Goal: Task Accomplishment & Management: Use online tool/utility

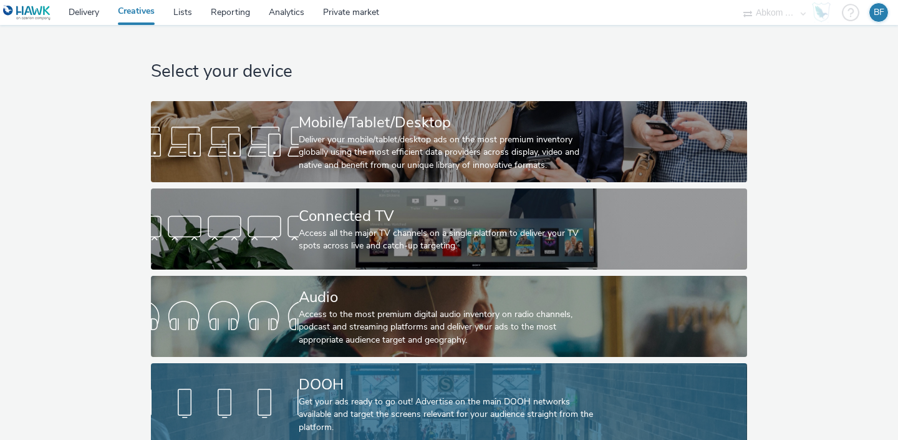
click at [291, 384] on div at bounding box center [225, 404] width 148 height 40
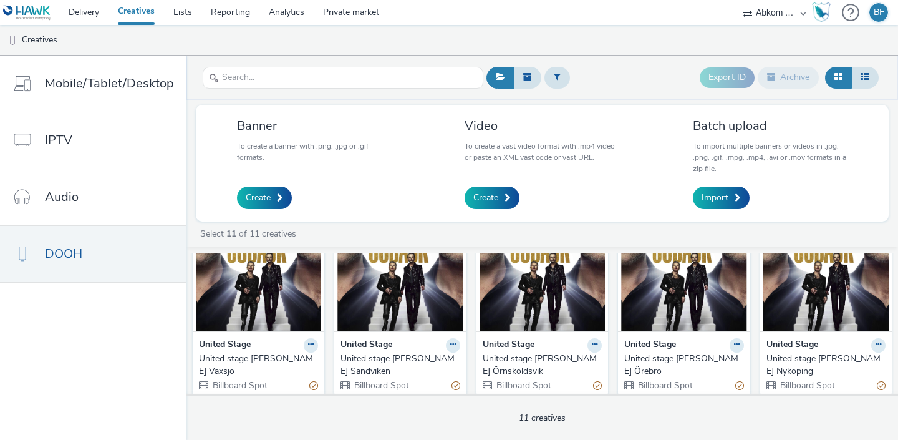
scroll to position [54, 0]
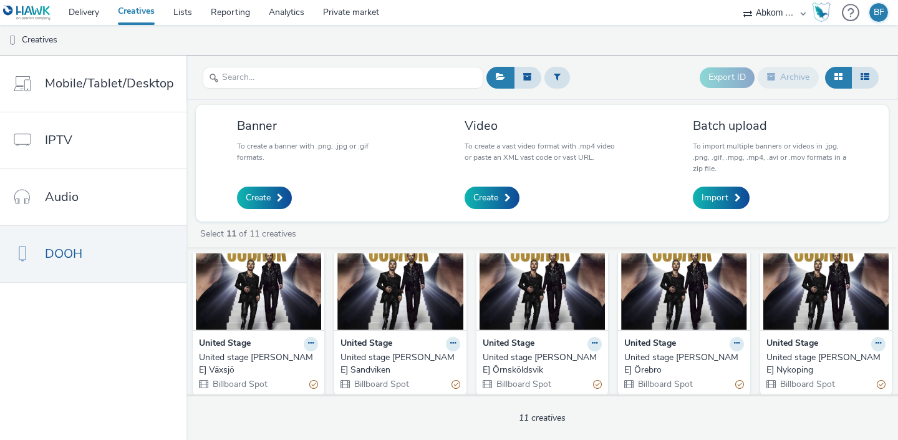
click at [384, 299] on img at bounding box center [399, 269] width 125 height 122
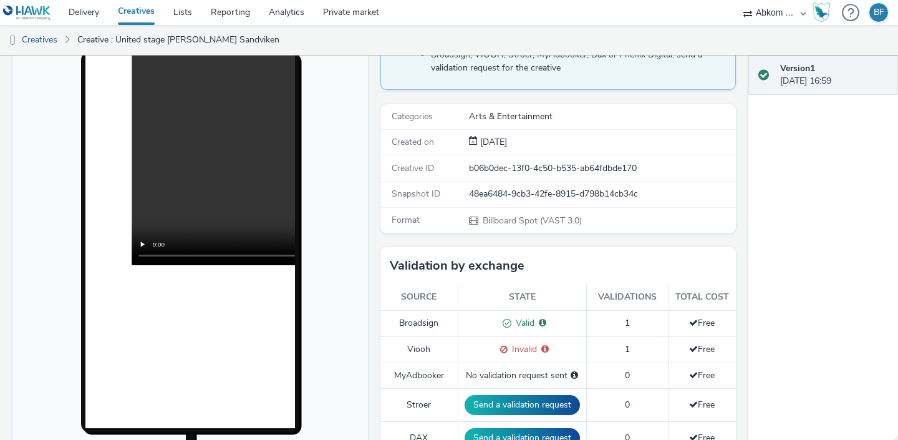
scroll to position [120, 0]
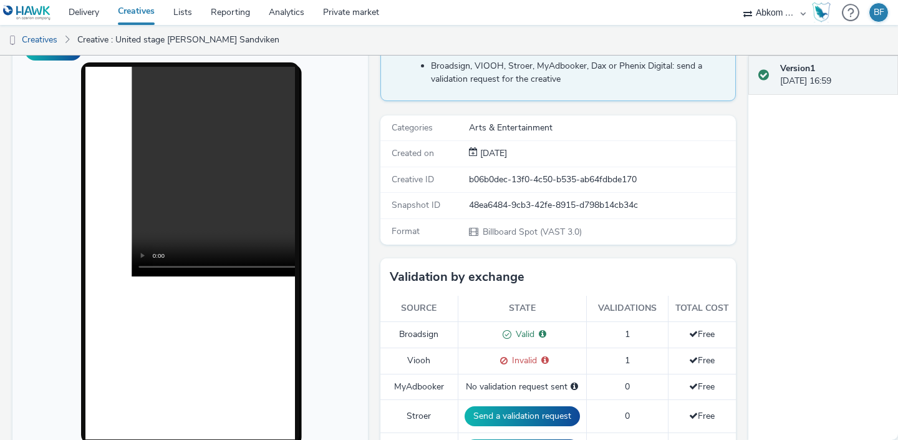
click at [132, 13] on link "Creatives" at bounding box center [137, 12] width 56 height 25
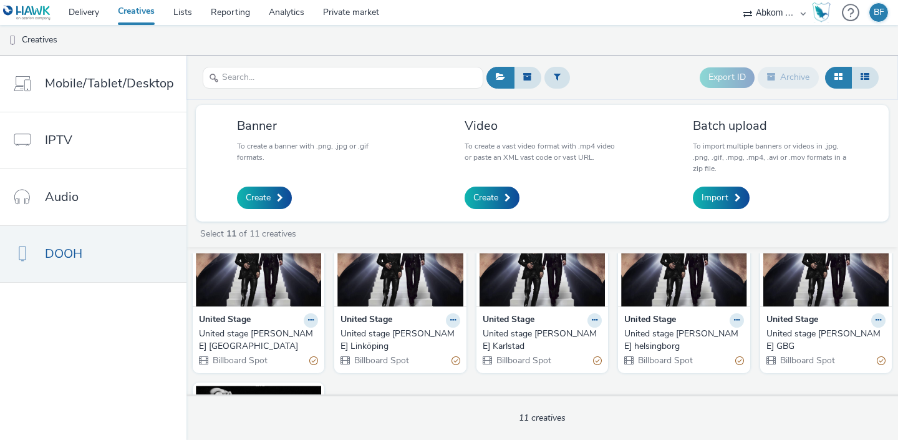
scroll to position [278, 0]
click at [499, 200] on link "Create" at bounding box center [492, 197] width 55 height 22
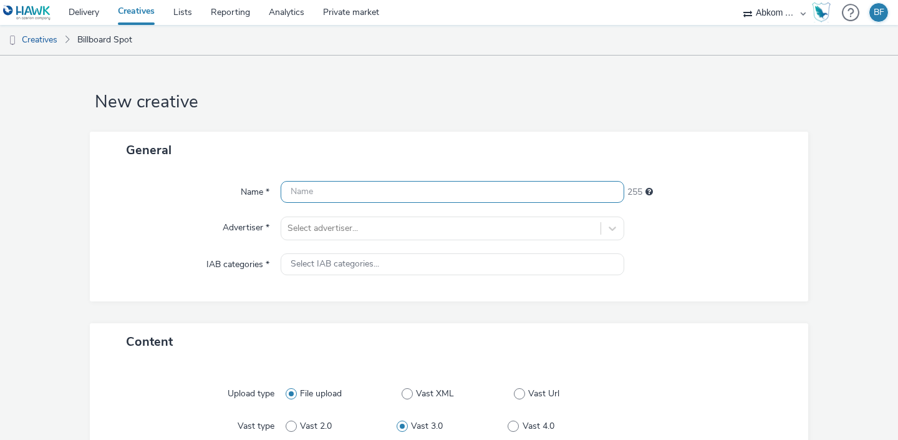
click at [463, 193] on input "text" at bounding box center [453, 192] width 344 height 22
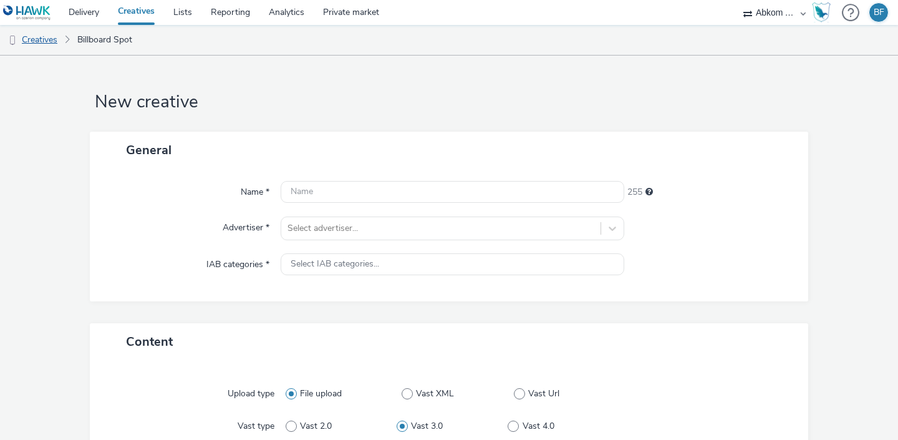
click at [46, 41] on link "Creatives" at bounding box center [32, 40] width 64 height 30
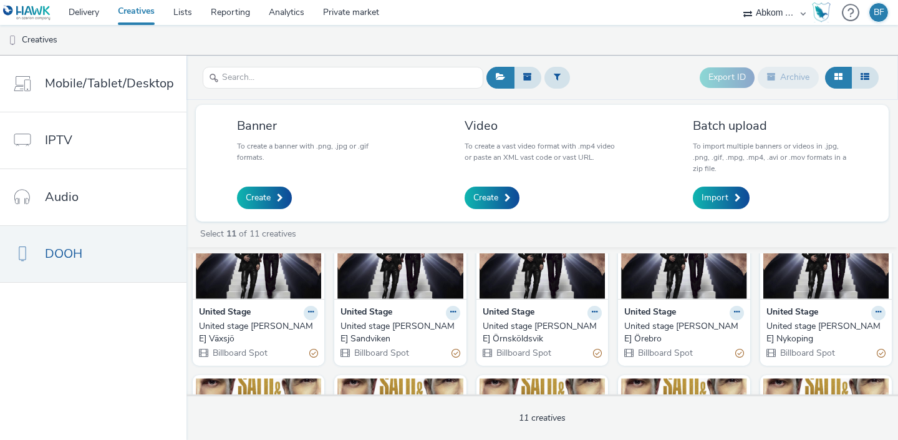
scroll to position [94, 0]
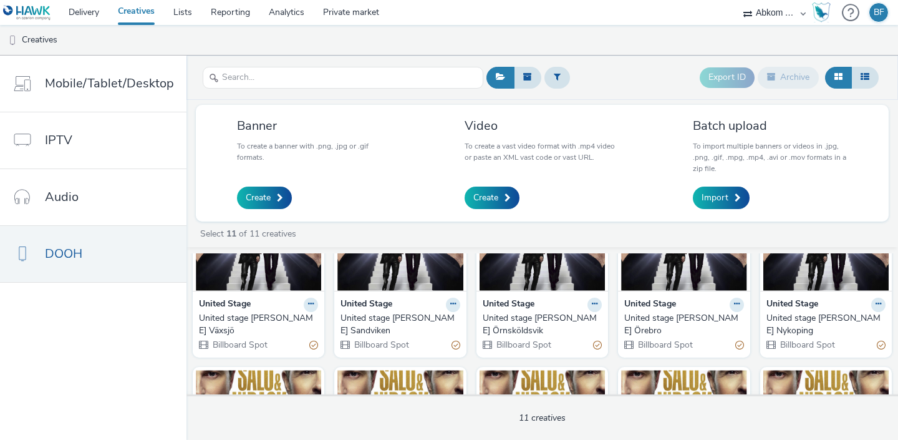
click at [385, 278] on img at bounding box center [399, 230] width 125 height 122
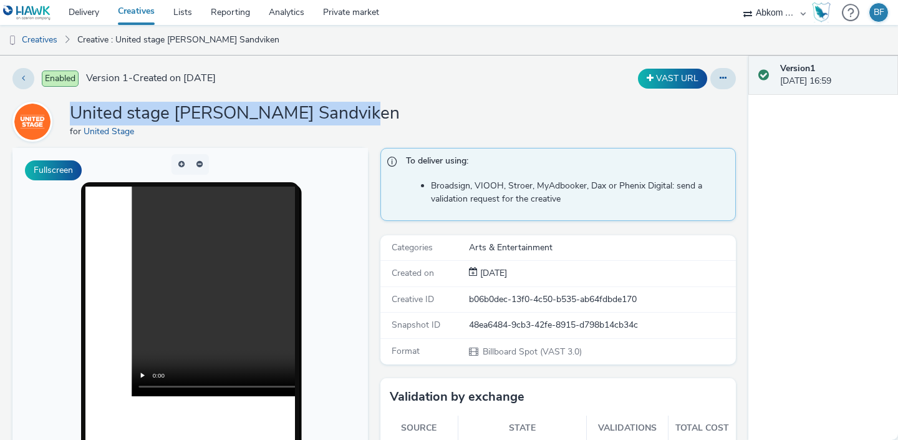
drag, startPoint x: 355, startPoint y: 115, endPoint x: 72, endPoint y: 117, distance: 283.2
click at [72, 117] on div "United stage [PERSON_NAME] Sandviken for United Stage" at bounding box center [373, 122] width 723 height 40
copy h1 "United stage [PERSON_NAME] Sandviken"
click at [132, 12] on link "Creatives" at bounding box center [137, 12] width 56 height 25
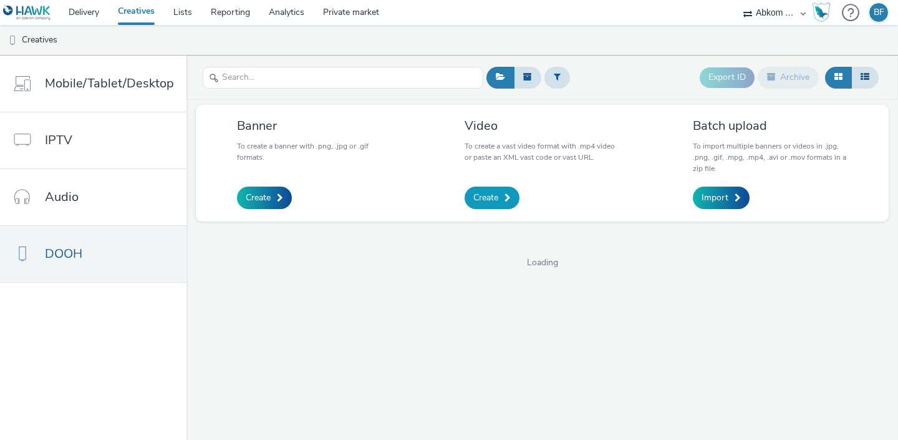
click at [485, 190] on link "Create" at bounding box center [492, 197] width 55 height 22
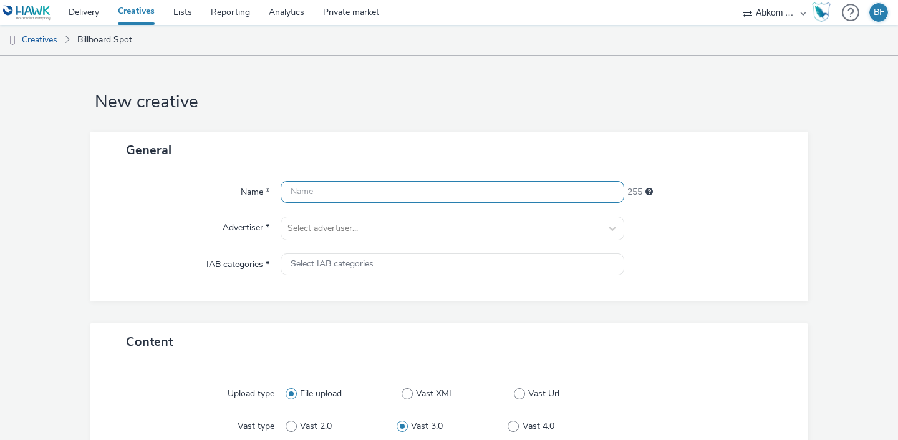
click at [401, 192] on input "text" at bounding box center [453, 192] width 344 height 22
paste input "United stage [PERSON_NAME] Sandviken"
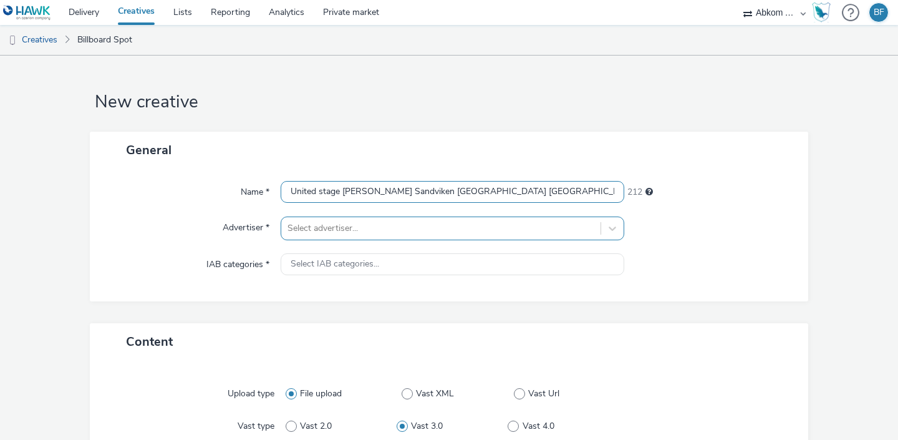
type input "United stage [PERSON_NAME] Sandviken [GEOGRAPHIC_DATA] [GEOGRAPHIC_DATA]"
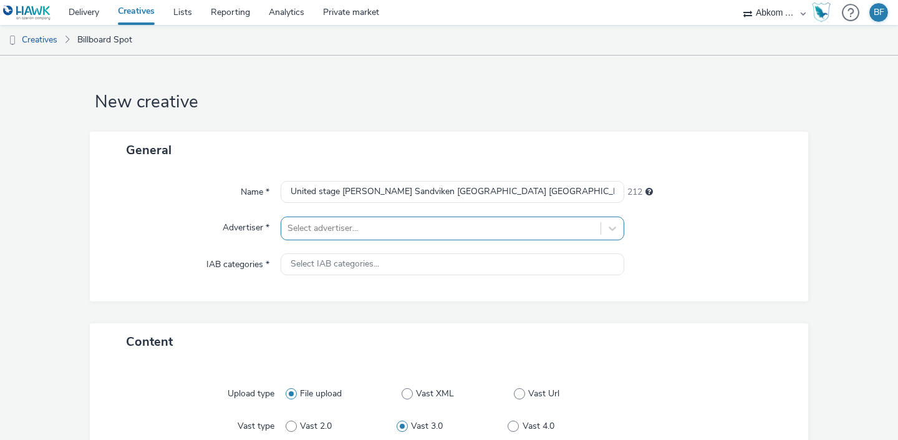
click at [385, 225] on div at bounding box center [441, 228] width 307 height 15
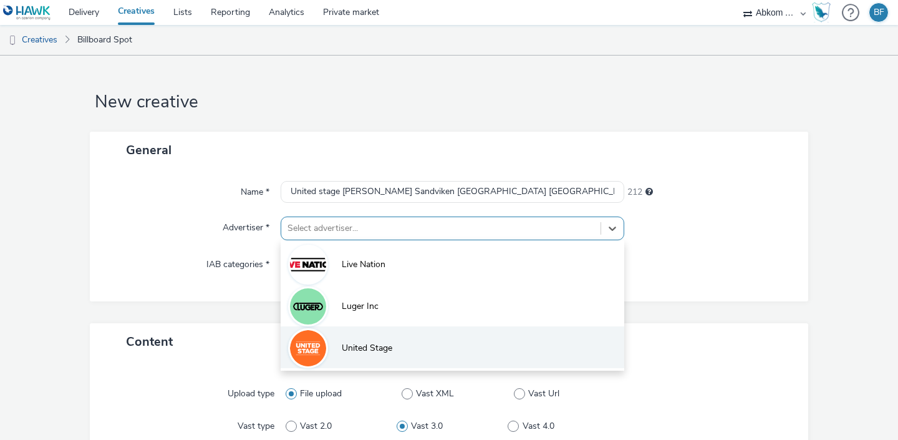
click at [354, 350] on span "United Stage" at bounding box center [367, 348] width 51 height 12
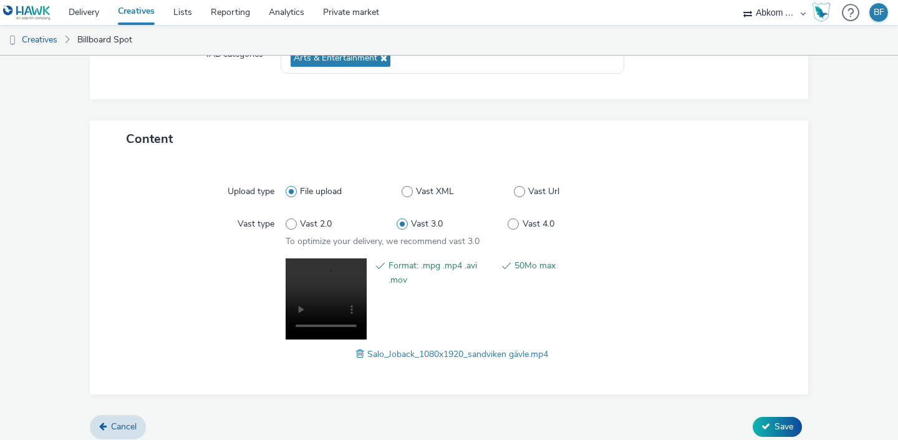
scroll to position [218, 0]
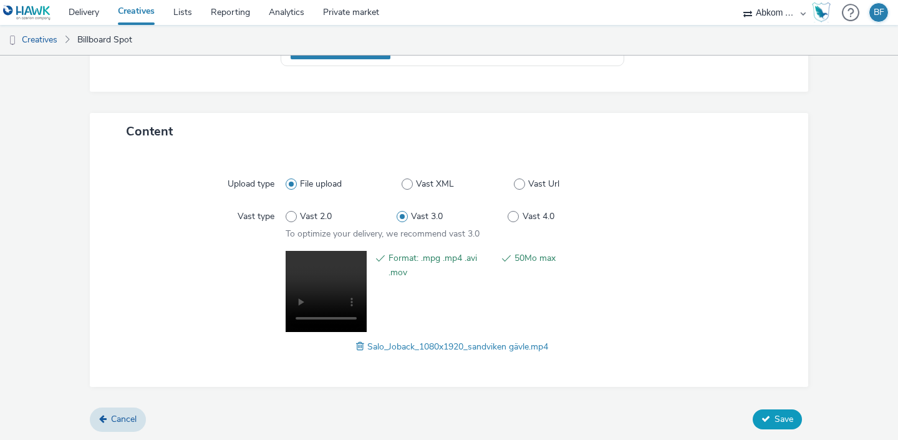
click at [769, 415] on icon at bounding box center [766, 418] width 9 height 9
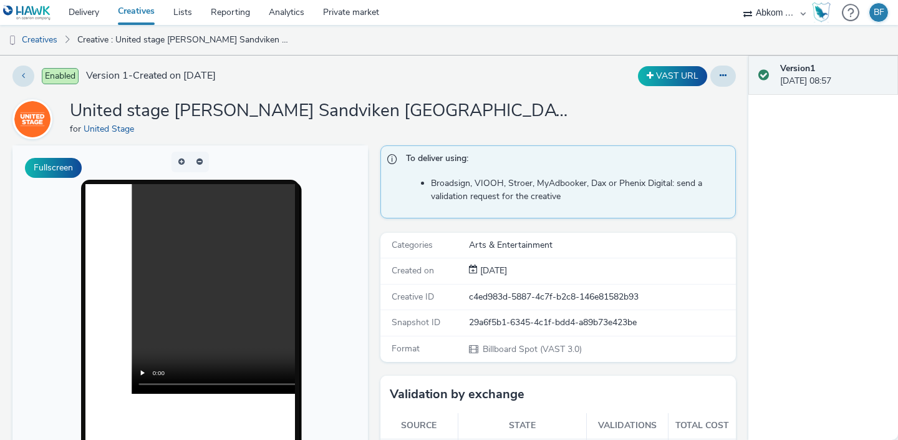
scroll to position [1, 0]
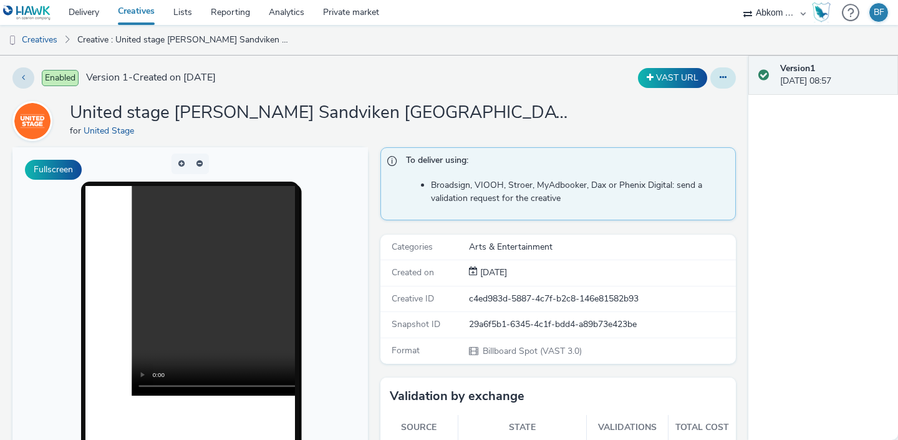
click at [728, 74] on button at bounding box center [723, 77] width 26 height 21
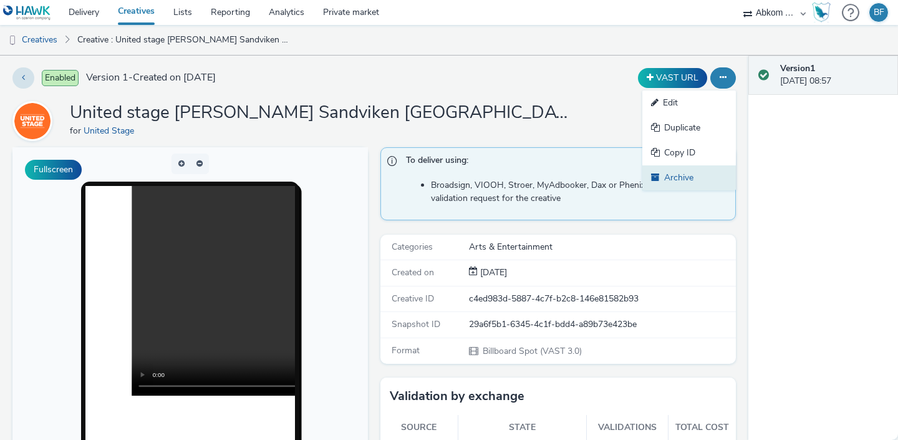
click at [678, 173] on link "Archive" at bounding box center [689, 177] width 94 height 25
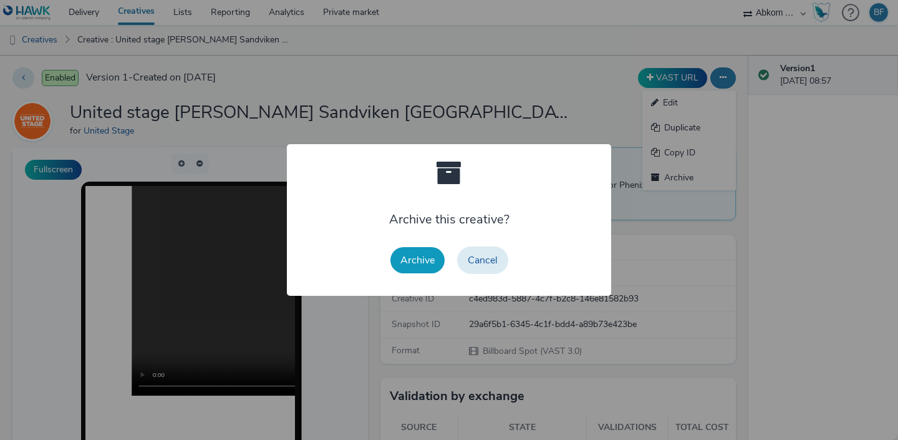
click at [414, 254] on button "Archive" at bounding box center [417, 260] width 54 height 26
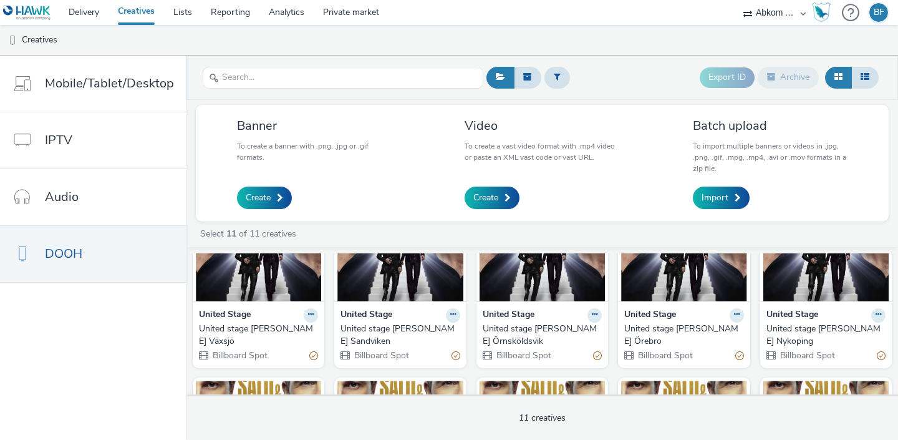
scroll to position [109, 0]
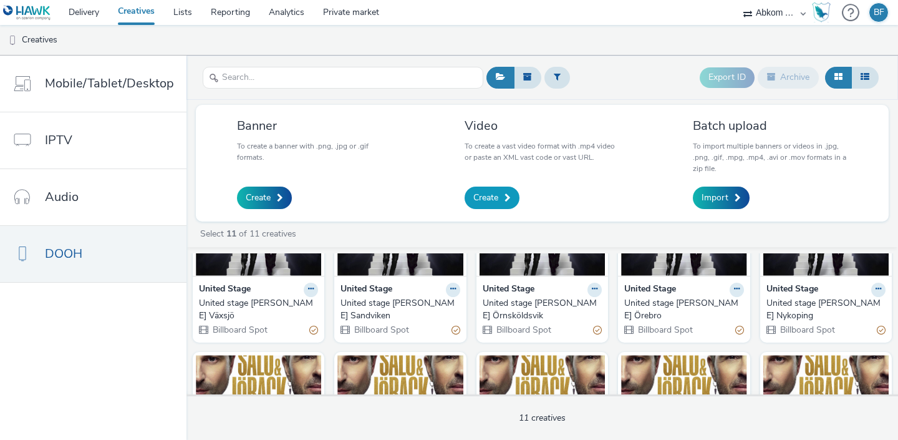
click at [500, 196] on link "Create" at bounding box center [492, 197] width 55 height 22
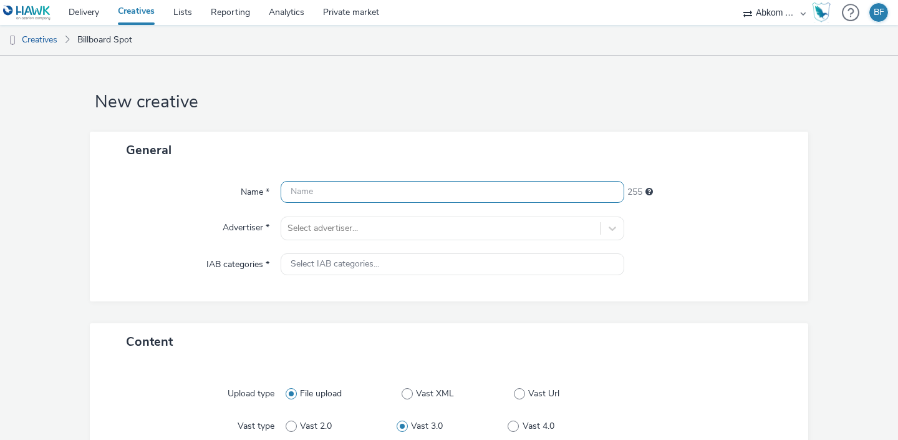
click at [500, 196] on input "text" at bounding box center [453, 192] width 344 height 22
paste input "United stage [PERSON_NAME] Sandviken"
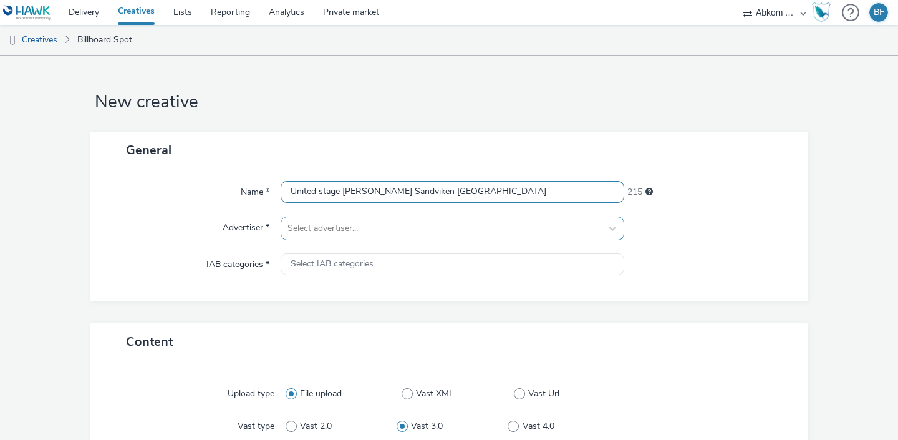
type input "United stage [PERSON_NAME] Sandviken [GEOGRAPHIC_DATA]"
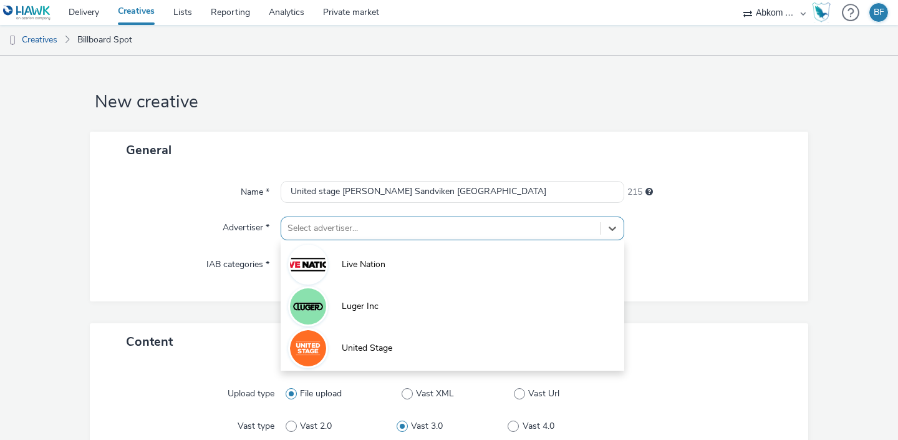
click at [321, 233] on div at bounding box center [441, 228] width 307 height 15
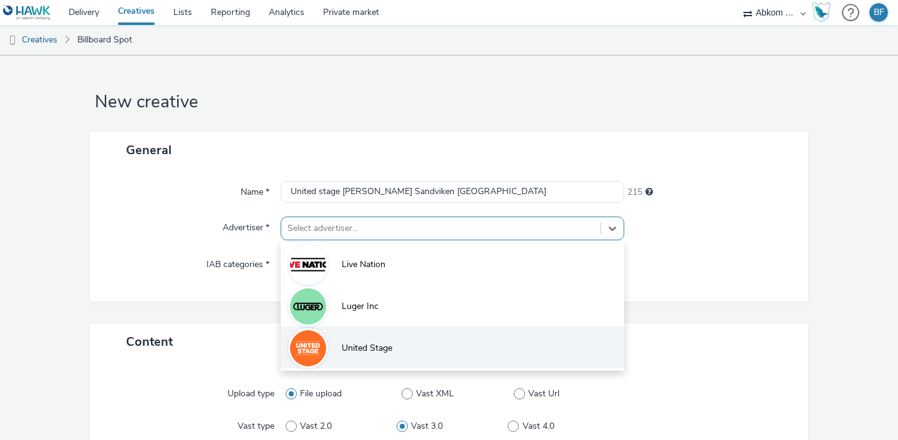
click at [328, 342] on li "United Stage" at bounding box center [453, 347] width 344 height 42
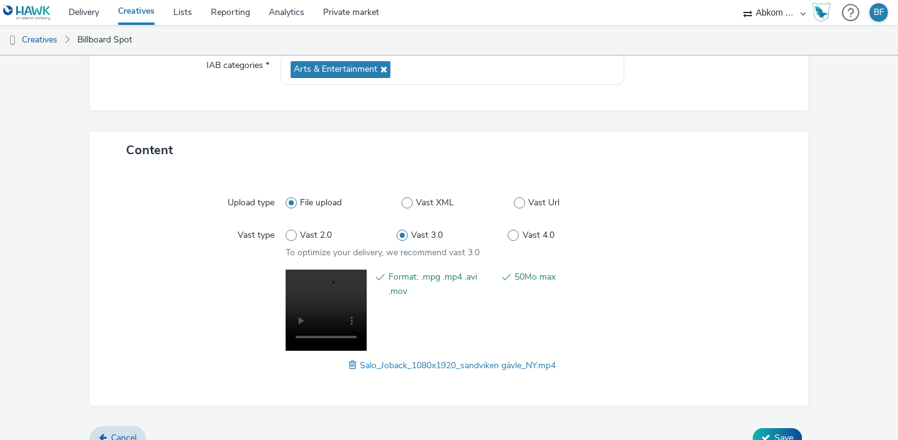
scroll to position [218, 0]
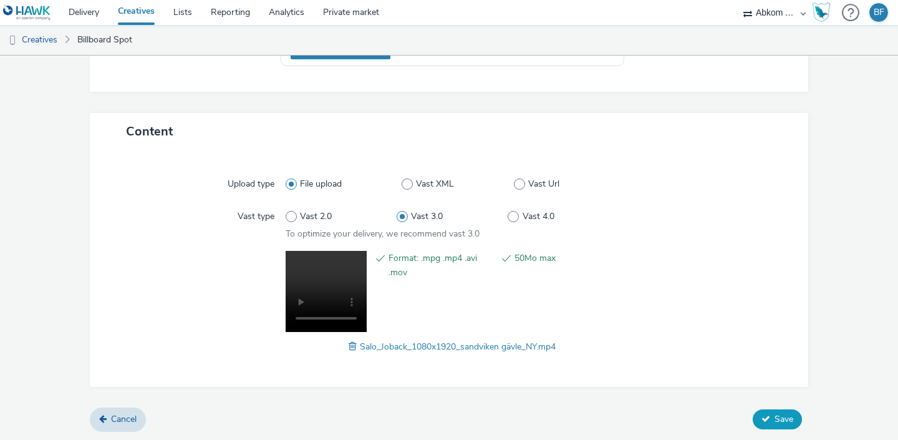
click at [775, 414] on span "Save" at bounding box center [784, 419] width 19 height 12
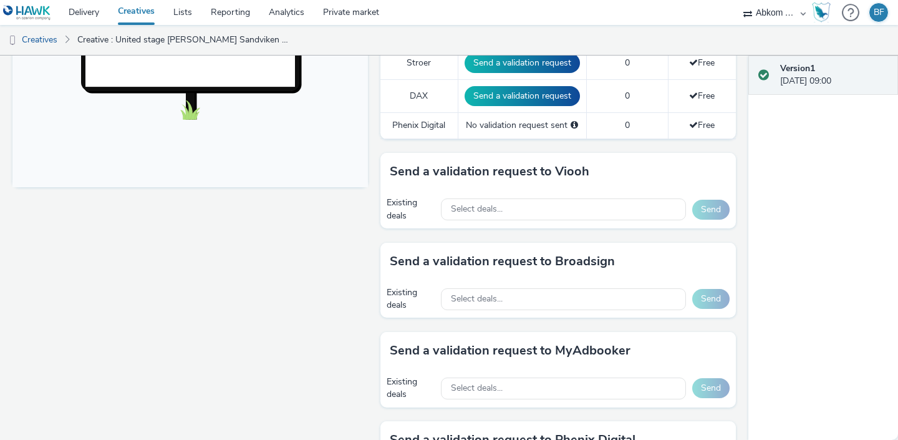
scroll to position [477, 0]
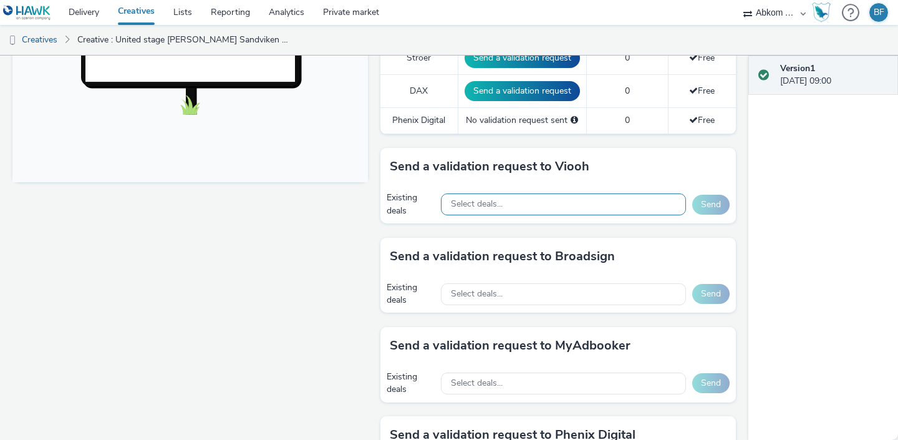
click at [639, 205] on div "Select deals..." at bounding box center [563, 204] width 245 height 22
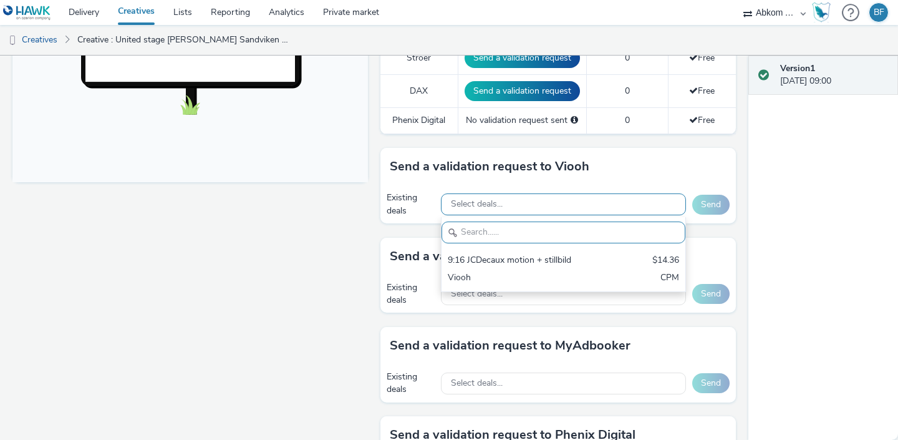
scroll to position [0, 0]
click at [639, 205] on div "Select deals..." at bounding box center [563, 204] width 245 height 22
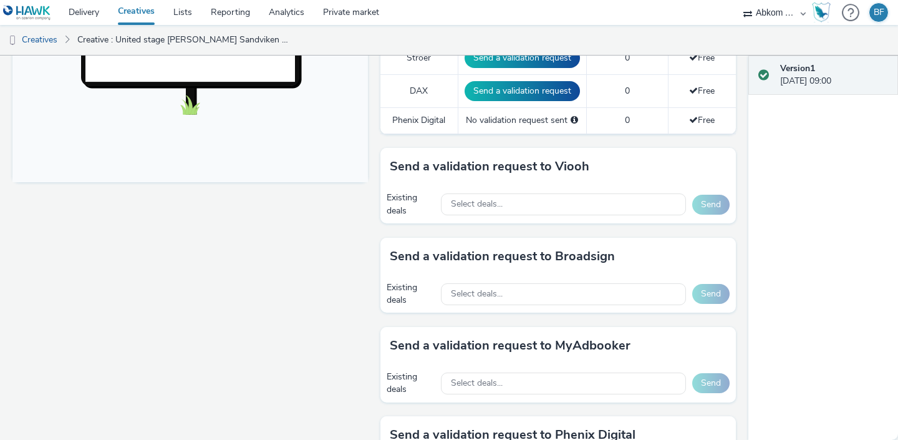
click at [130, 12] on link "Creatives" at bounding box center [137, 12] width 56 height 25
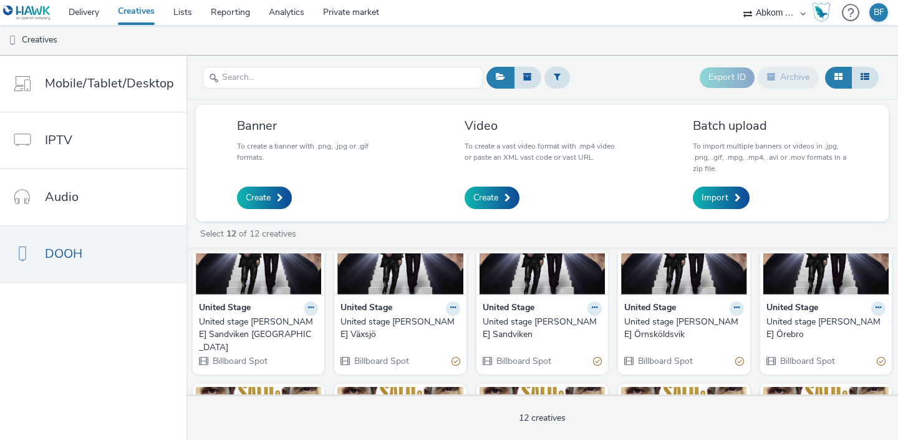
scroll to position [90, 0]
click at [256, 284] on img at bounding box center [258, 233] width 125 height 122
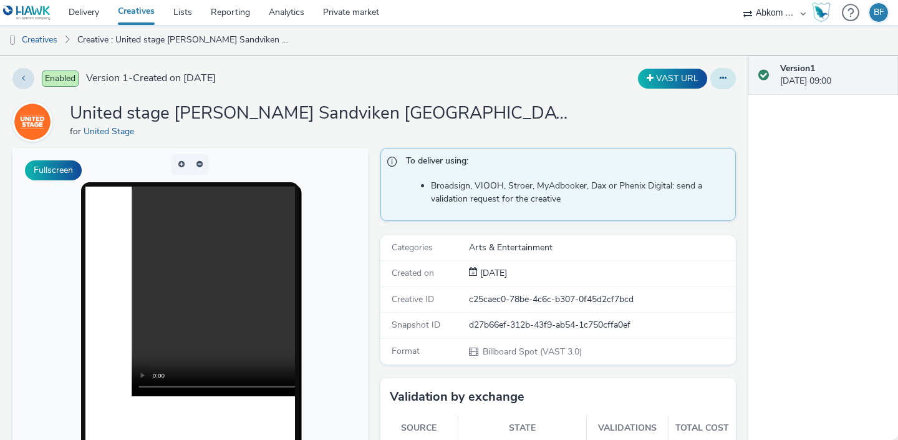
click at [725, 79] on icon at bounding box center [723, 78] width 7 height 9
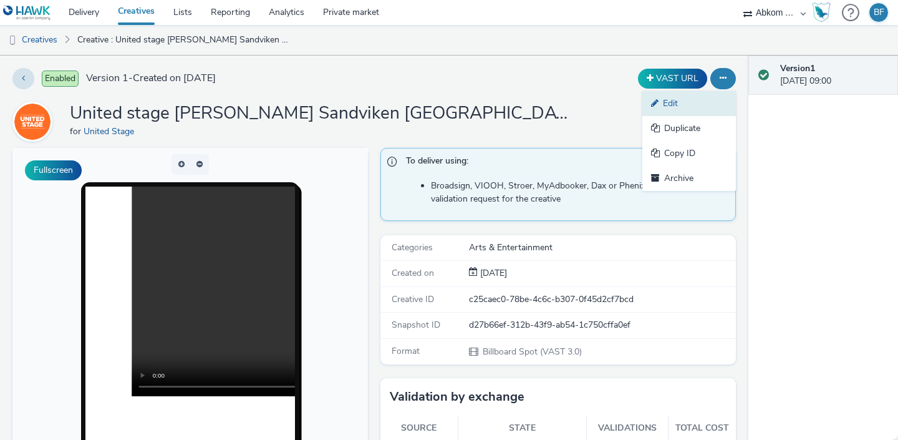
click at [690, 104] on link "Edit" at bounding box center [689, 103] width 94 height 25
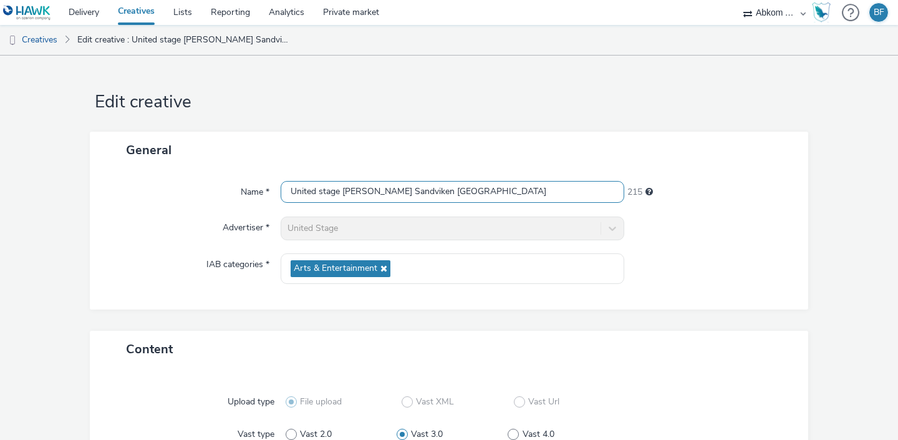
click at [468, 190] on input "United stage [PERSON_NAME] Sandviken [GEOGRAPHIC_DATA]" at bounding box center [453, 192] width 344 height 22
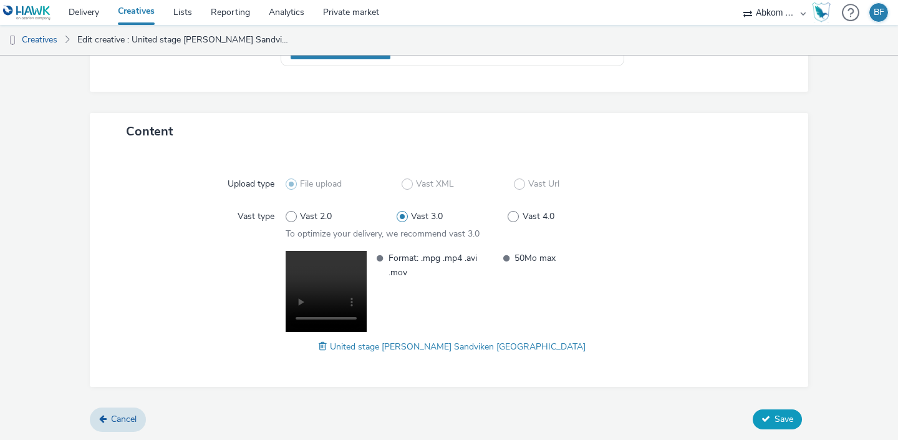
type input "United stage [PERSON_NAME] Sandviken [GEOGRAPHIC_DATA] [GEOGRAPHIC_DATA]"
click at [768, 414] on icon at bounding box center [766, 418] width 9 height 9
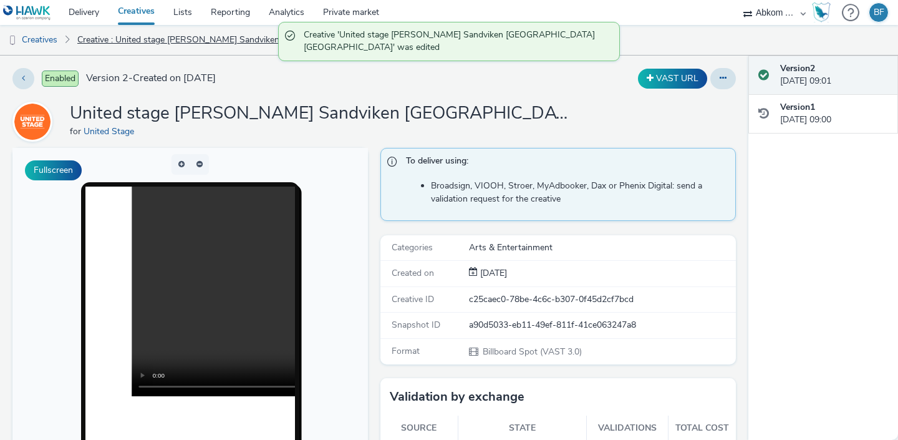
click at [143, 37] on link "Creative : United stage [PERSON_NAME] Sandviken [GEOGRAPHIC_DATA] [GEOGRAPHIC_D…" at bounding box center [183, 40] width 225 height 30
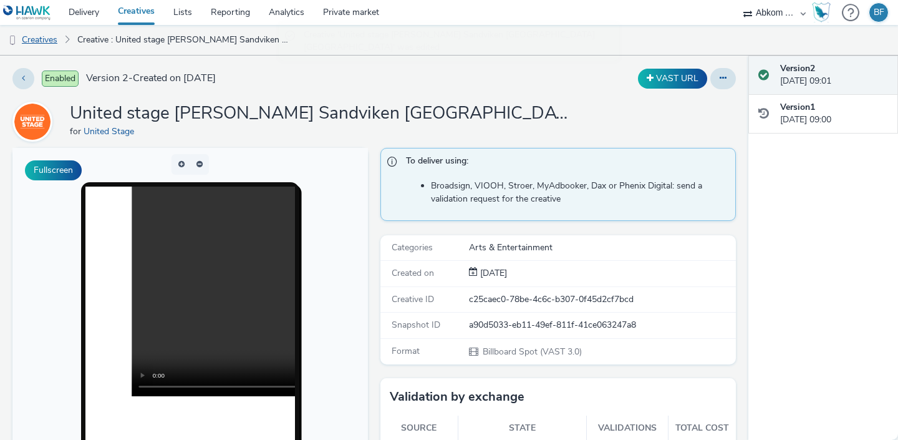
click at [43, 45] on link "Creatives" at bounding box center [32, 40] width 64 height 30
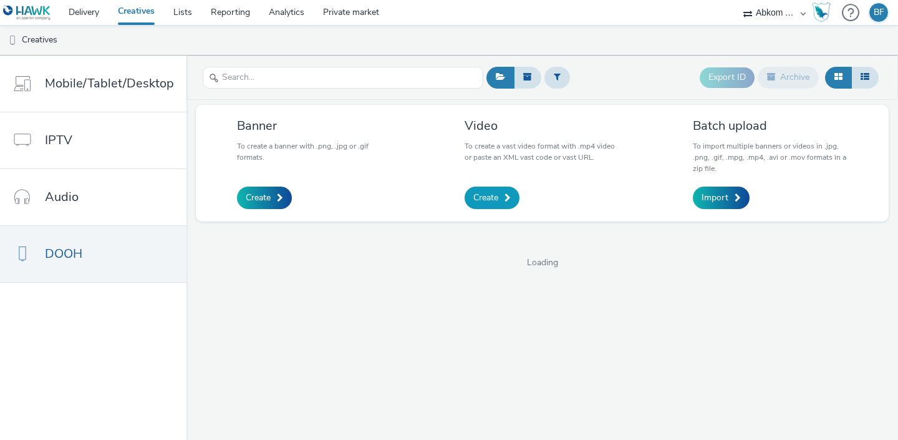
click at [486, 192] on span "Create" at bounding box center [485, 197] width 25 height 12
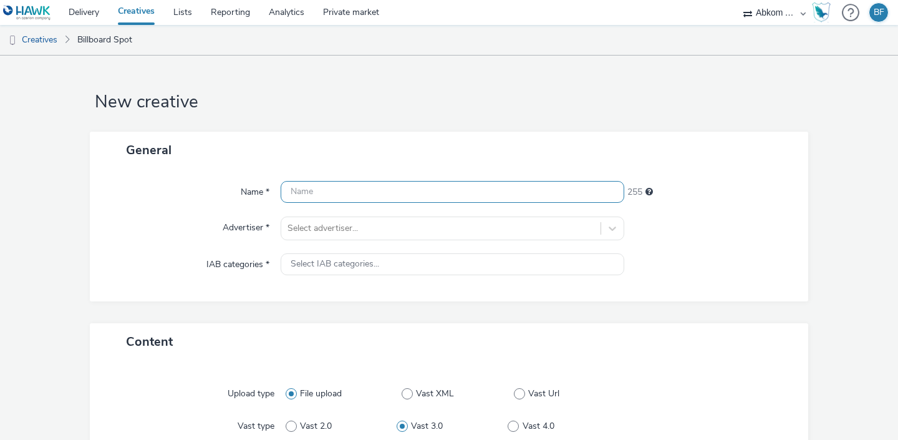
click at [483, 192] on input "text" at bounding box center [453, 192] width 344 height 22
paste input "United stage [PERSON_NAME] Sandviken"
click at [427, 190] on input "United stage [PERSON_NAME] Sandviken" at bounding box center [453, 192] width 344 height 22
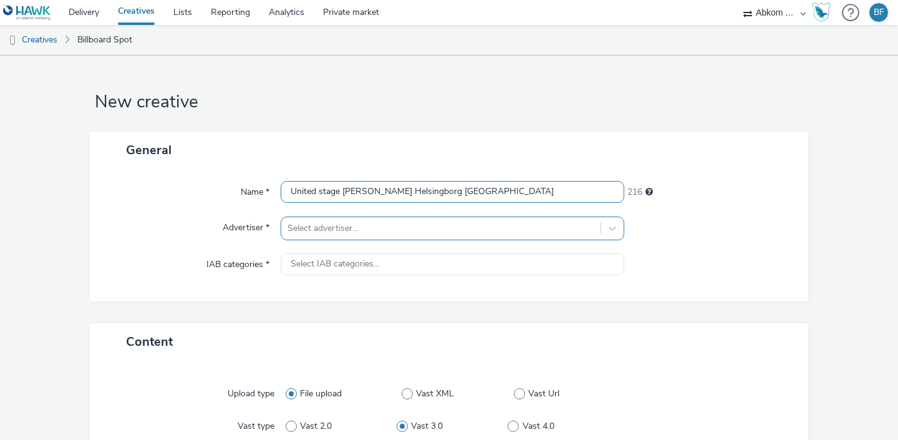
type input "United stage [PERSON_NAME] Helsingborg [GEOGRAPHIC_DATA]"
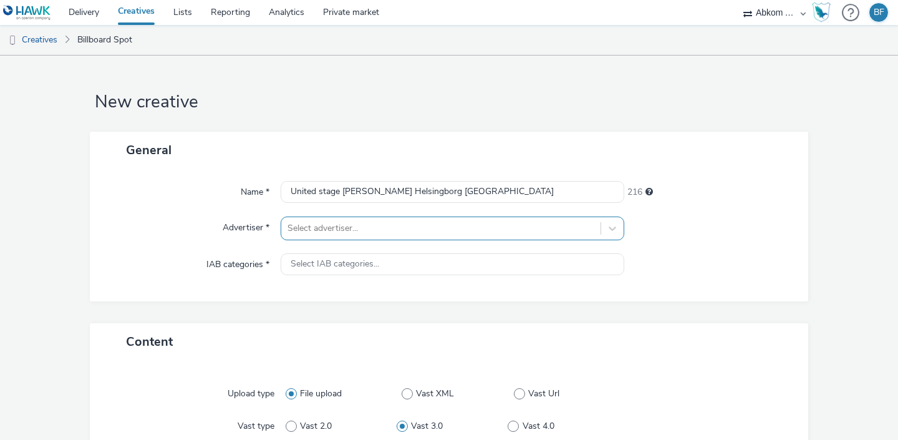
click at [390, 221] on div at bounding box center [441, 228] width 307 height 15
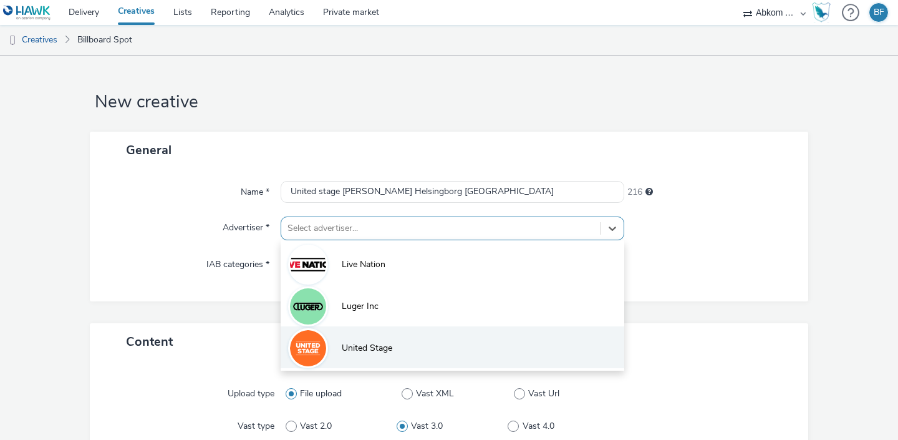
click at [358, 346] on span "United Stage" at bounding box center [367, 348] width 51 height 12
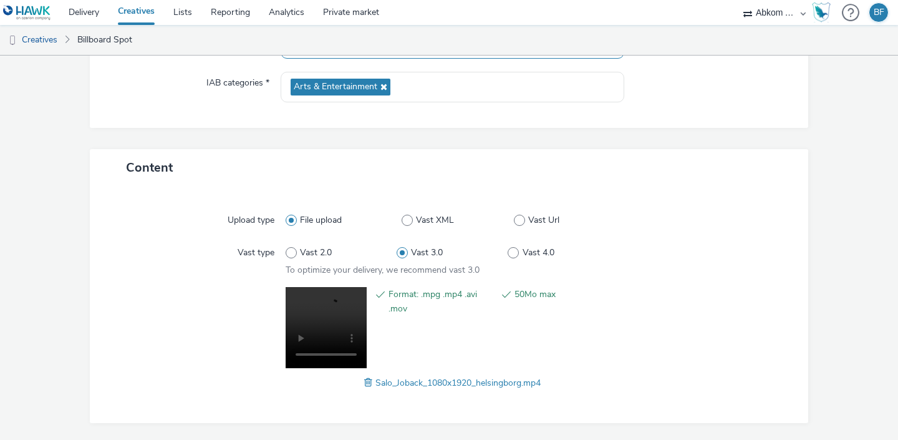
scroll to position [218, 0]
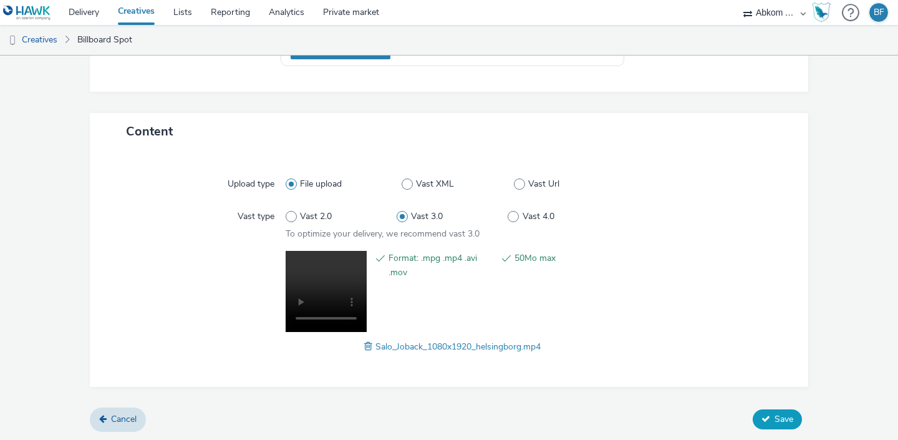
click at [775, 418] on span "Save" at bounding box center [784, 419] width 19 height 12
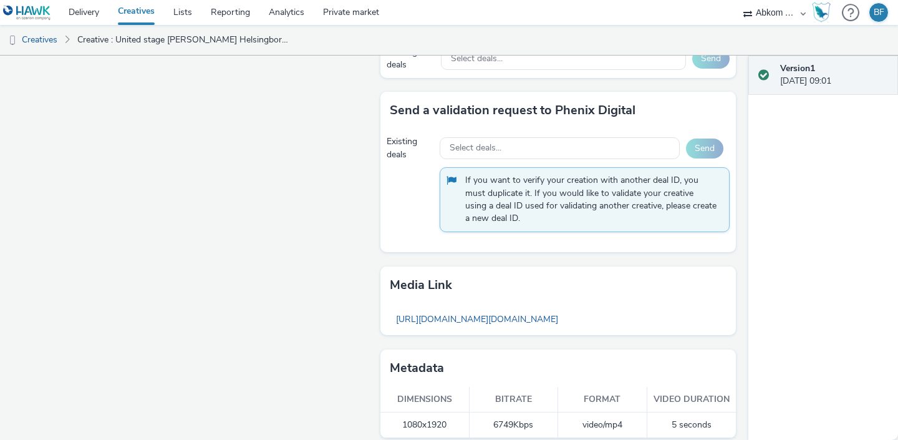
scroll to position [813, 0]
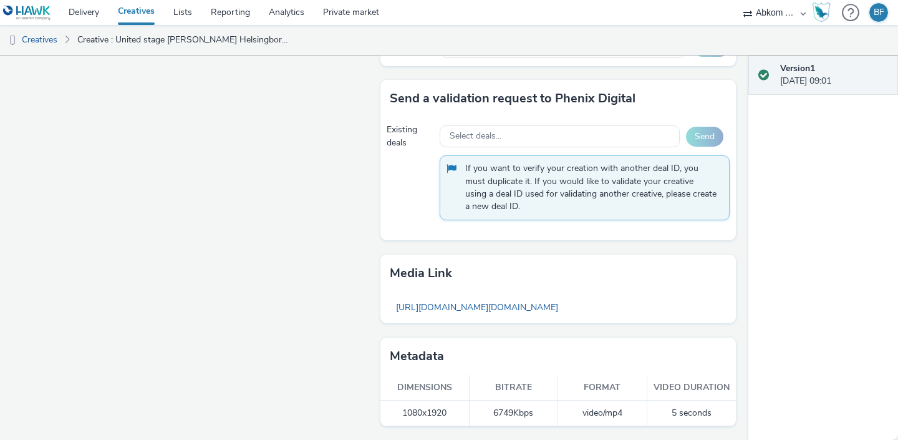
click at [134, 9] on link "Creatives" at bounding box center [137, 12] width 56 height 25
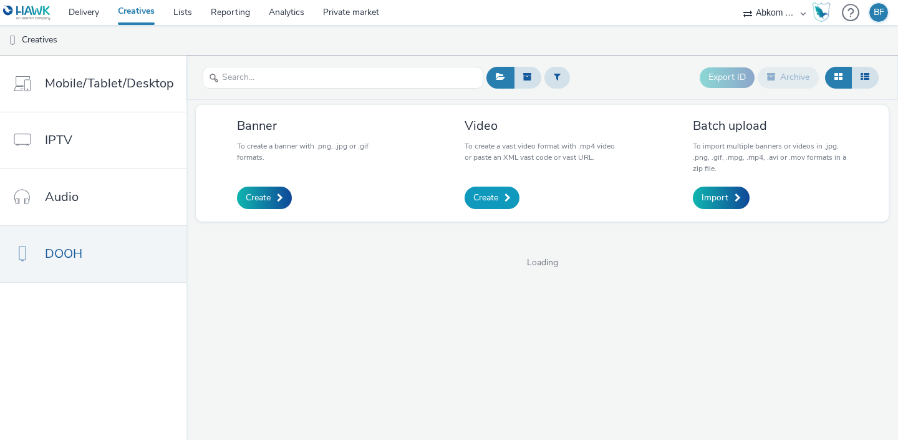
click at [497, 200] on link "Create" at bounding box center [492, 197] width 55 height 22
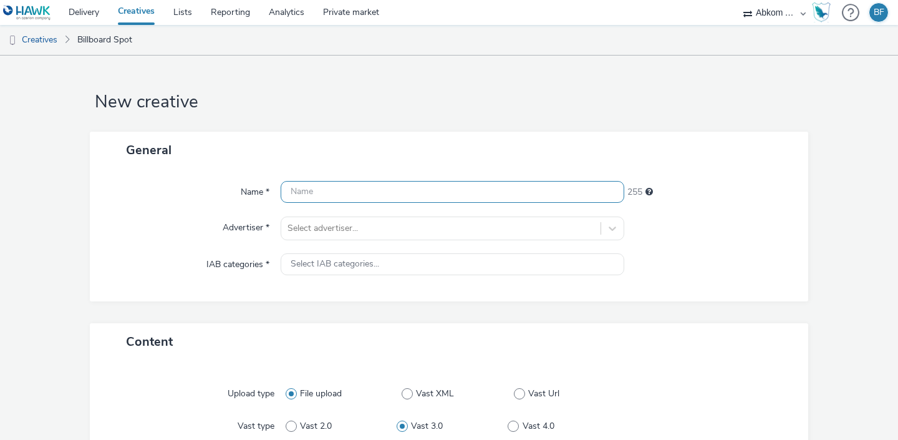
click at [483, 197] on input "text" at bounding box center [453, 192] width 344 height 22
paste input "United stage [PERSON_NAME] Sandviken"
click at [410, 192] on input "United stage [PERSON_NAME] Sandviken" at bounding box center [453, 192] width 344 height 22
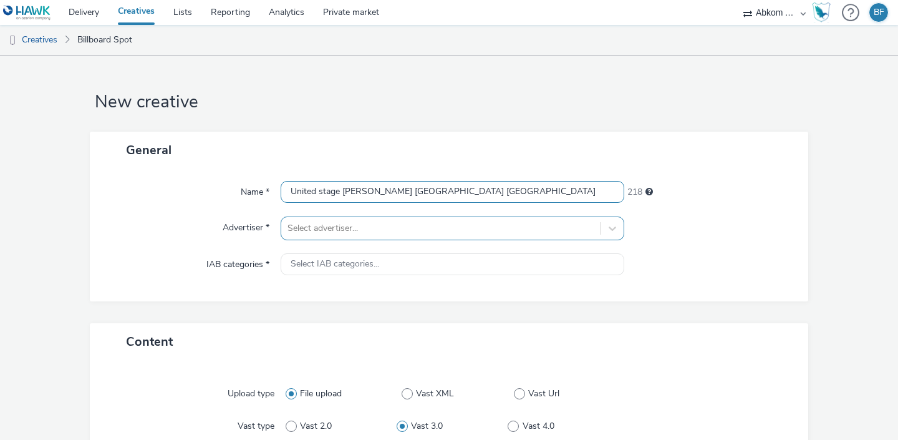
type input "United stage [PERSON_NAME] [GEOGRAPHIC_DATA] [GEOGRAPHIC_DATA]"
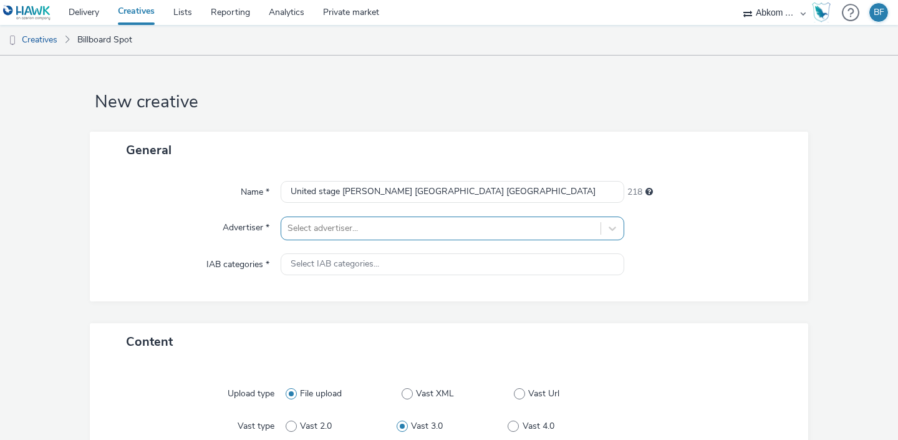
click at [373, 231] on div at bounding box center [441, 228] width 307 height 15
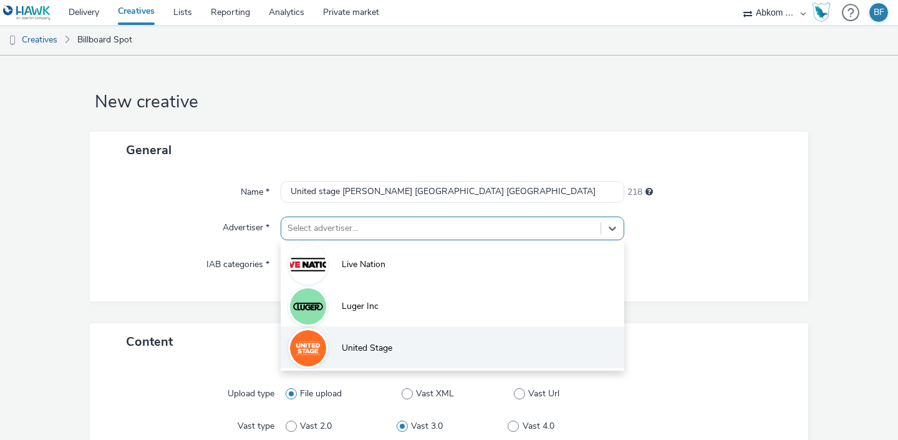
click at [354, 337] on li "United Stage" at bounding box center [453, 347] width 344 height 42
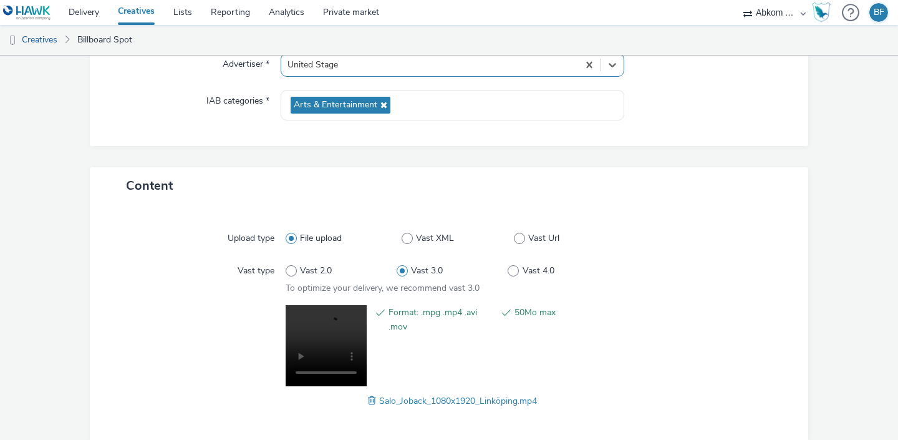
scroll to position [218, 0]
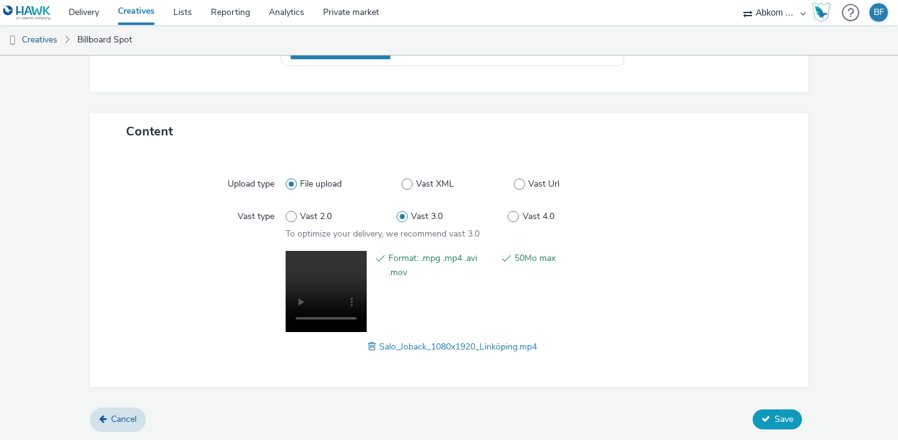
click at [777, 415] on span "Save" at bounding box center [784, 419] width 19 height 12
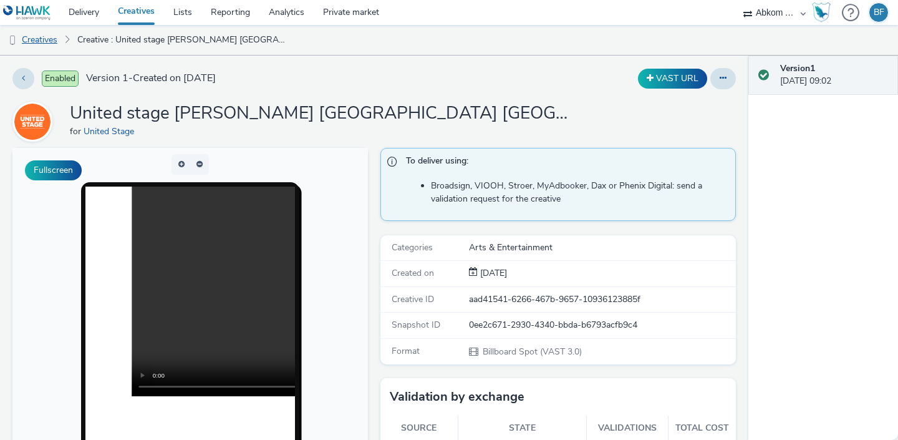
click at [50, 45] on link "Creatives" at bounding box center [32, 40] width 64 height 30
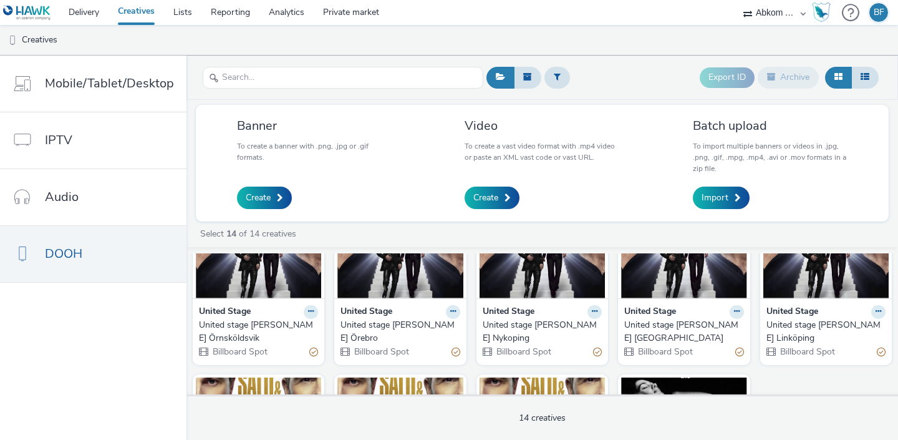
scroll to position [464, 0]
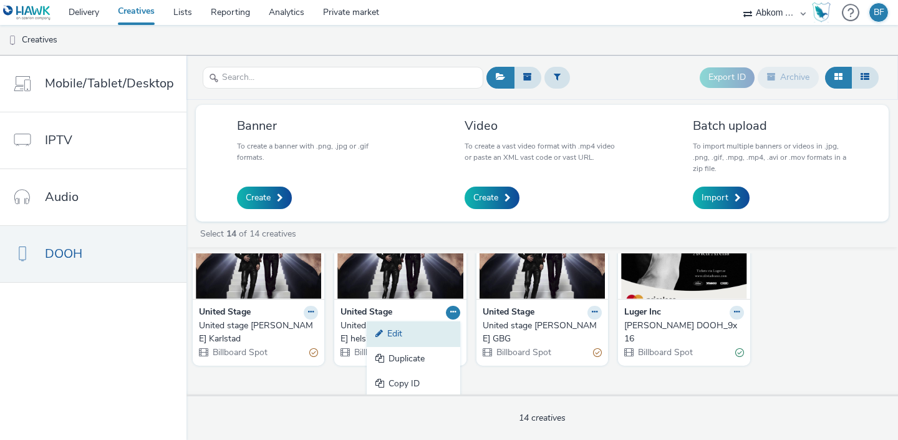
scroll to position [515, 0]
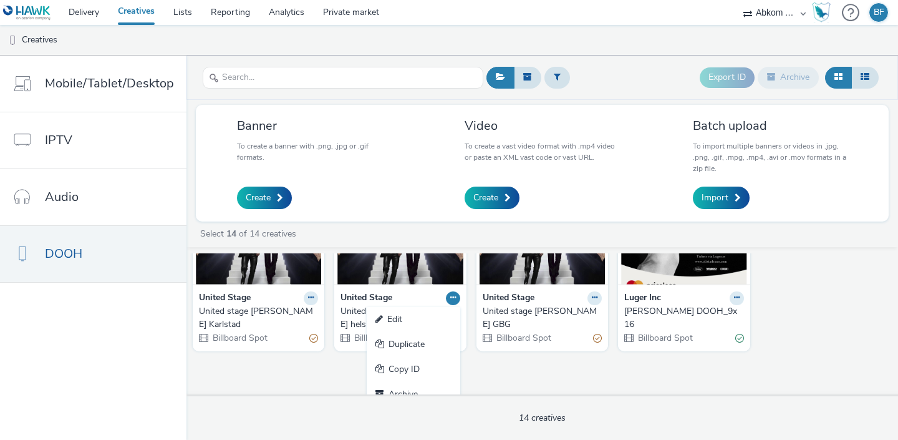
click at [316, 362] on div "United Stage United stage [PERSON_NAME] Linköping [GEOGRAPHIC_DATA] Billboard S…" at bounding box center [542, 323] width 712 height 141
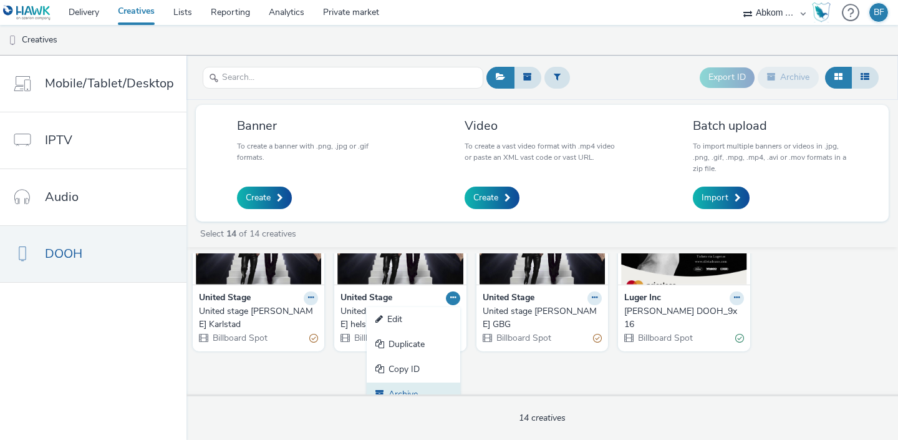
click at [412, 385] on link "Archive" at bounding box center [414, 394] width 94 height 25
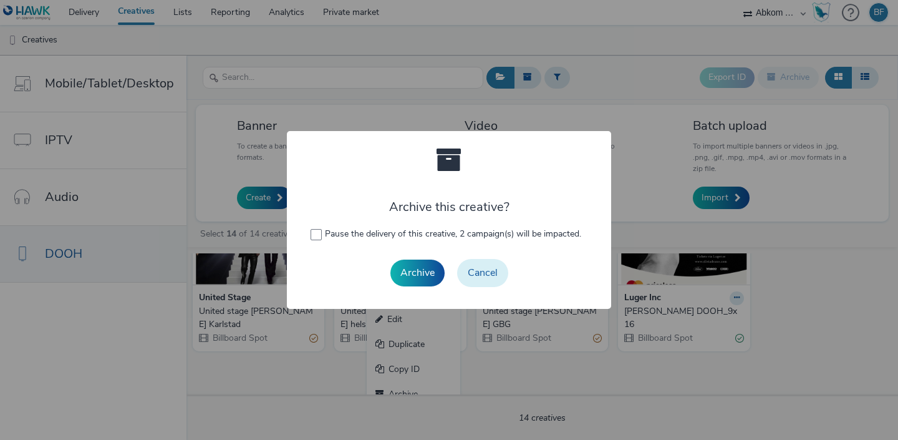
click at [487, 276] on button "Cancel" at bounding box center [482, 272] width 51 height 27
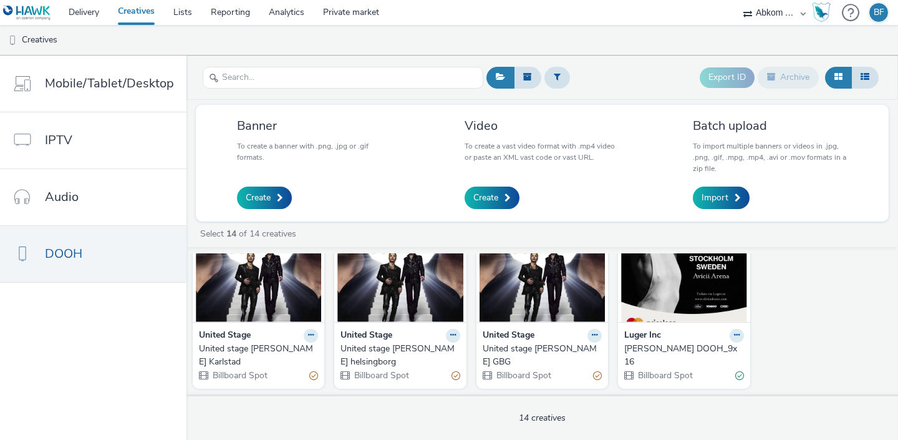
scroll to position [464, 0]
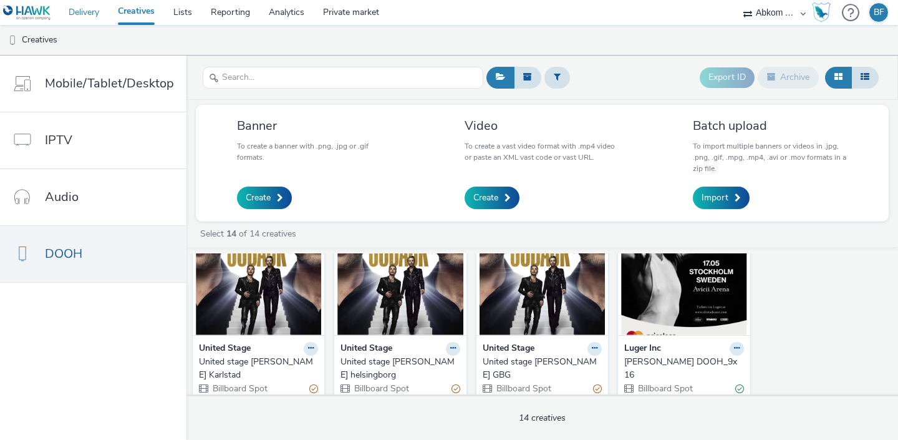
click at [94, 17] on link "Delivery" at bounding box center [83, 12] width 49 height 25
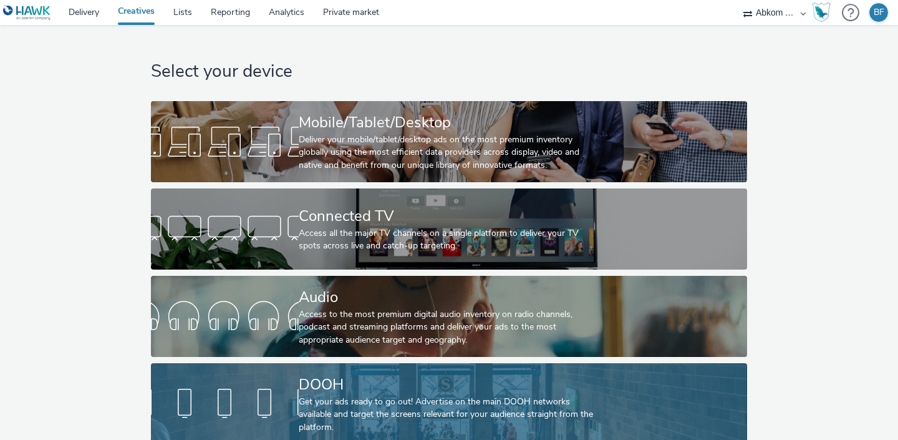
click at [270, 410] on div at bounding box center [225, 404] width 148 height 40
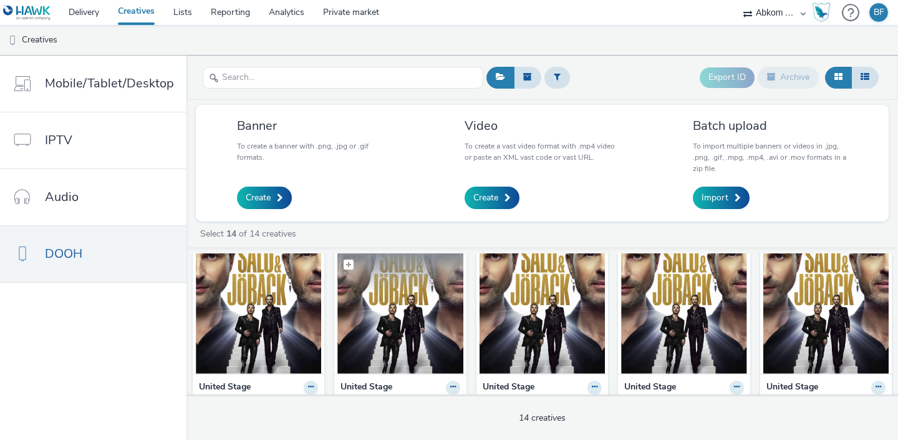
scroll to position [12, 0]
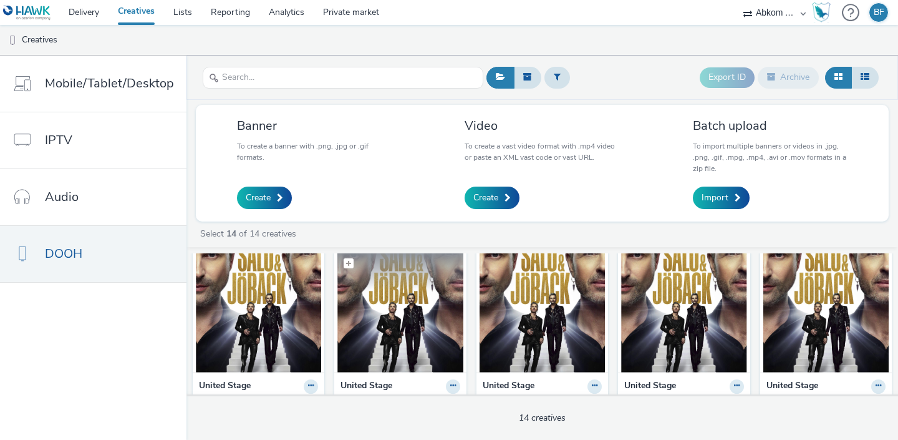
click at [381, 296] on img at bounding box center [399, 312] width 125 height 122
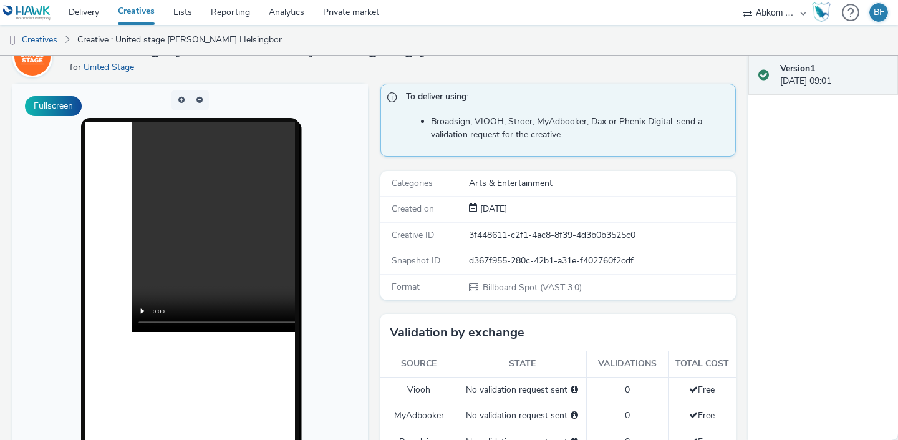
scroll to position [65, 0]
click at [125, 8] on link "Creatives" at bounding box center [137, 12] width 56 height 25
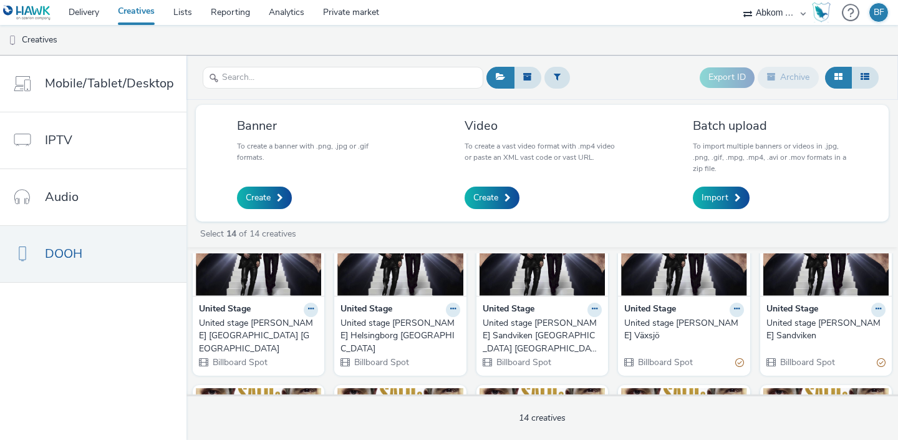
scroll to position [97, 0]
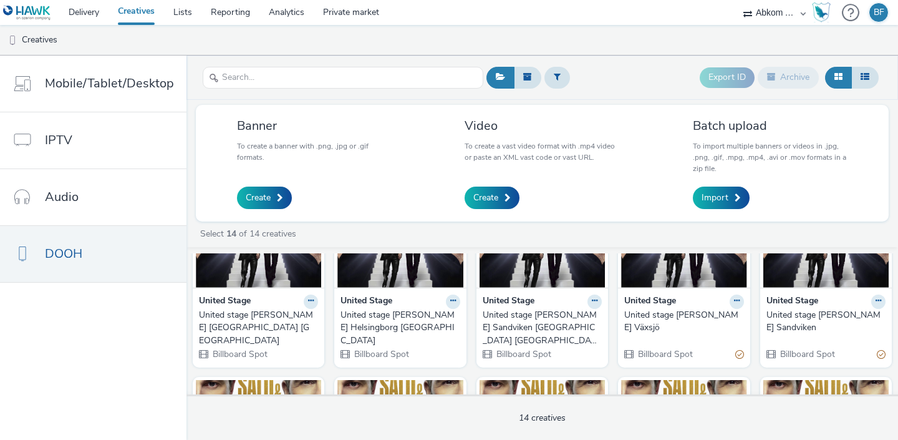
click at [537, 280] on img at bounding box center [542, 227] width 125 height 122
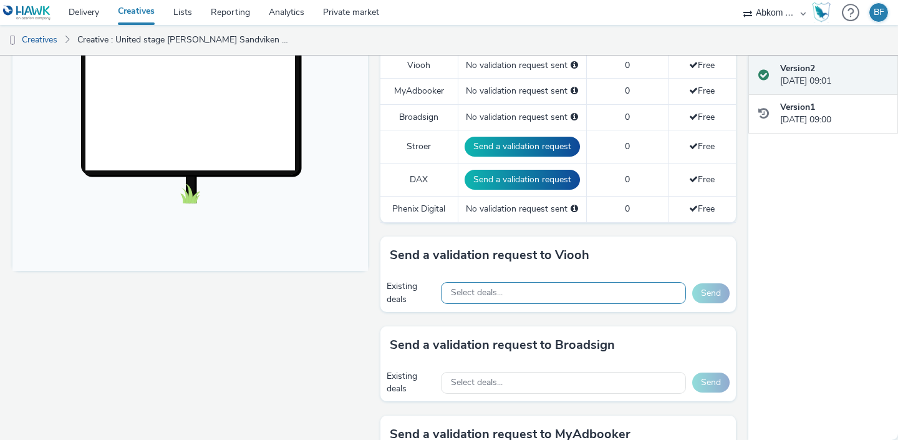
scroll to position [390, 0]
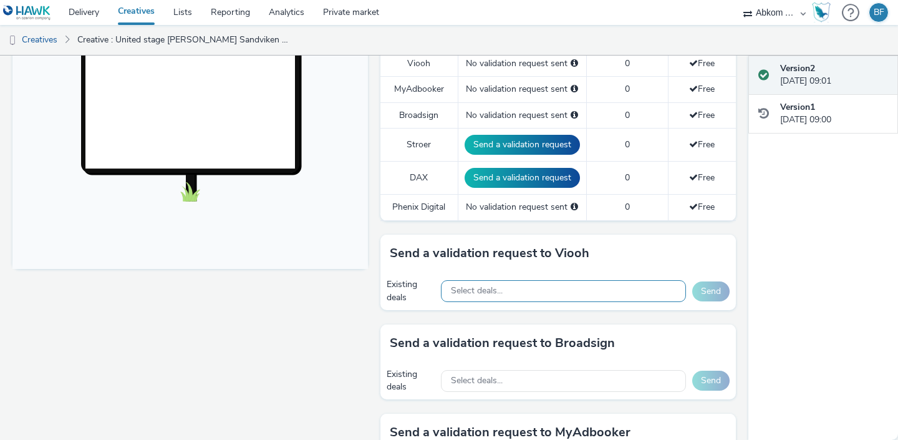
click at [515, 289] on div "Select deals..." at bounding box center [563, 291] width 245 height 22
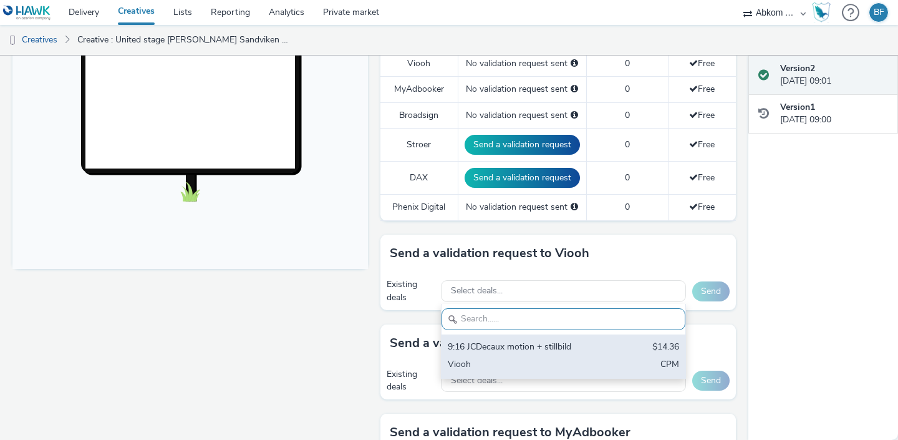
click at [495, 342] on div "9:16 JCDecaux motion + stillbild" at bounding box center [524, 348] width 152 height 14
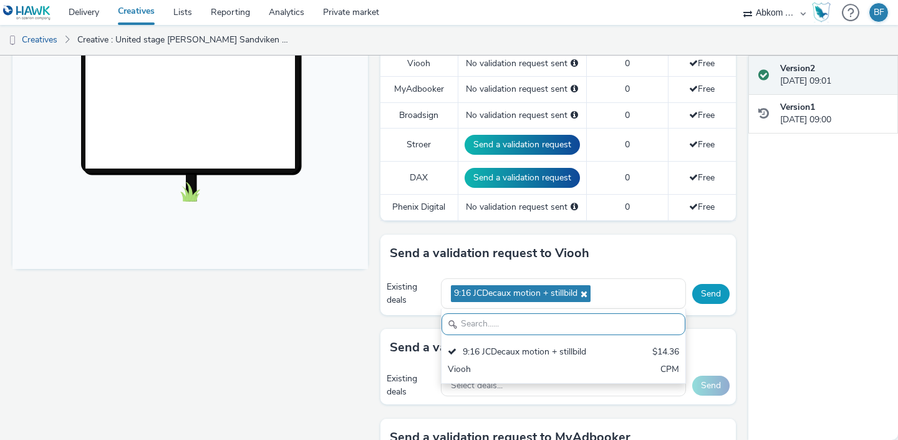
click at [706, 291] on button "Send" at bounding box center [710, 294] width 37 height 20
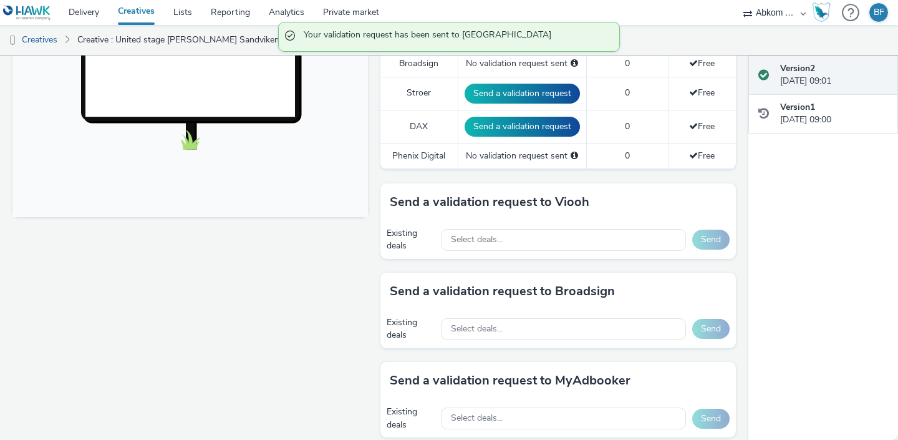
scroll to position [443, 0]
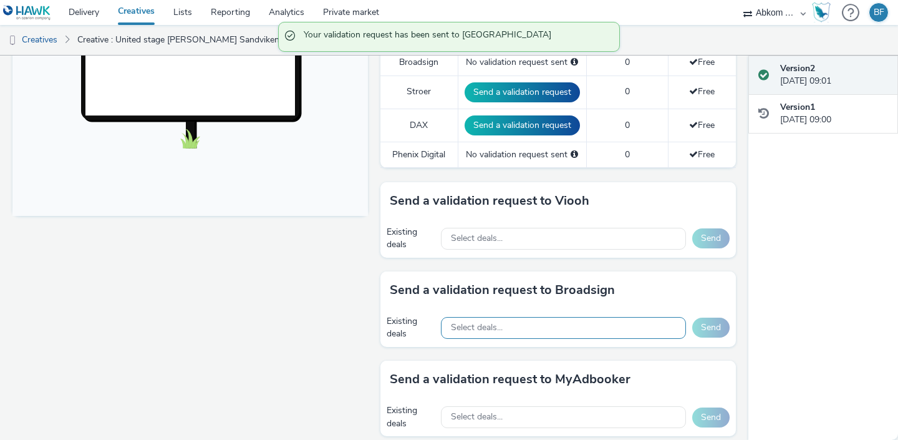
click at [547, 327] on div "Select deals..." at bounding box center [563, 328] width 245 height 22
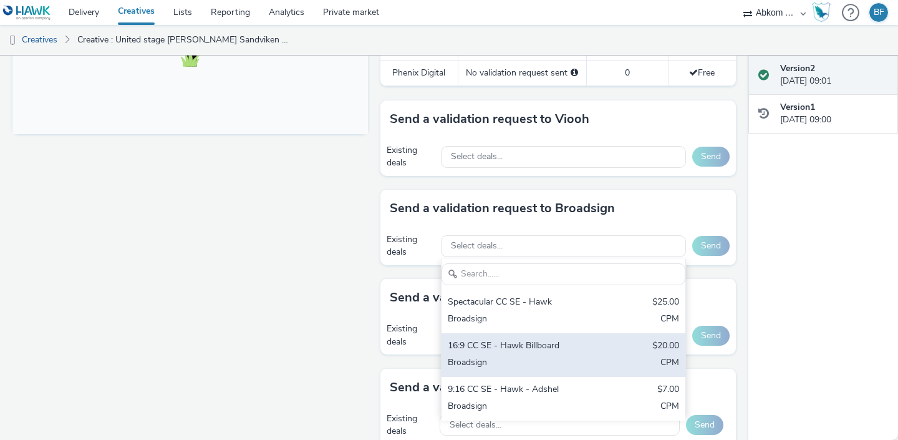
scroll to position [547, 0]
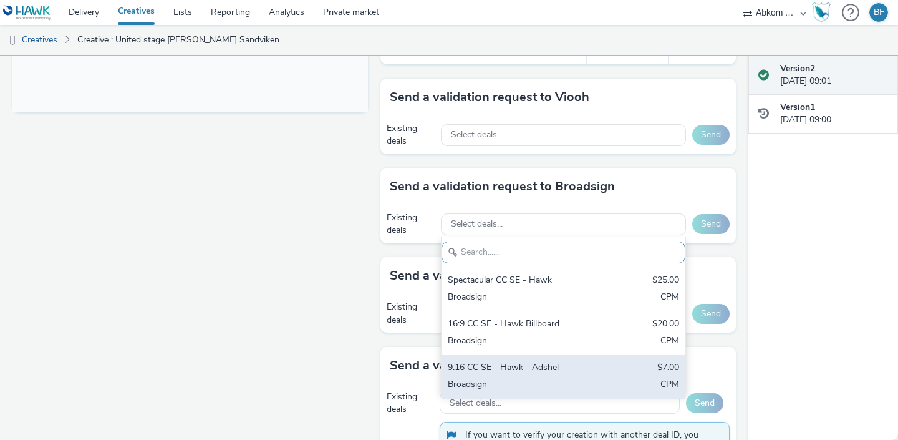
click at [523, 371] on div "9:16 CC SE - Hawk - Adshel" at bounding box center [524, 368] width 152 height 14
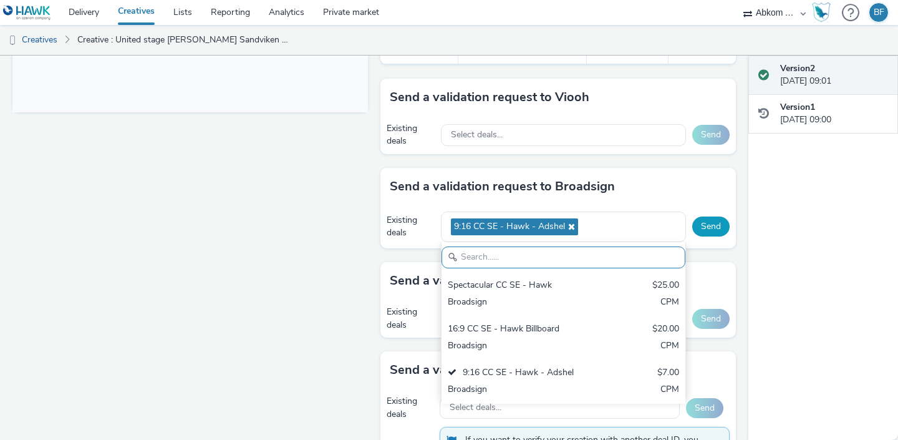
click at [714, 223] on button "Send" at bounding box center [710, 226] width 37 height 20
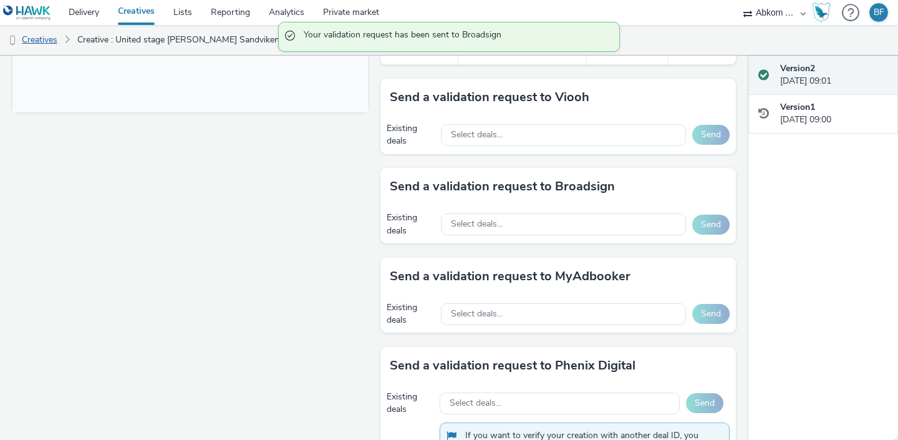
click at [46, 44] on link "Creatives" at bounding box center [32, 40] width 64 height 30
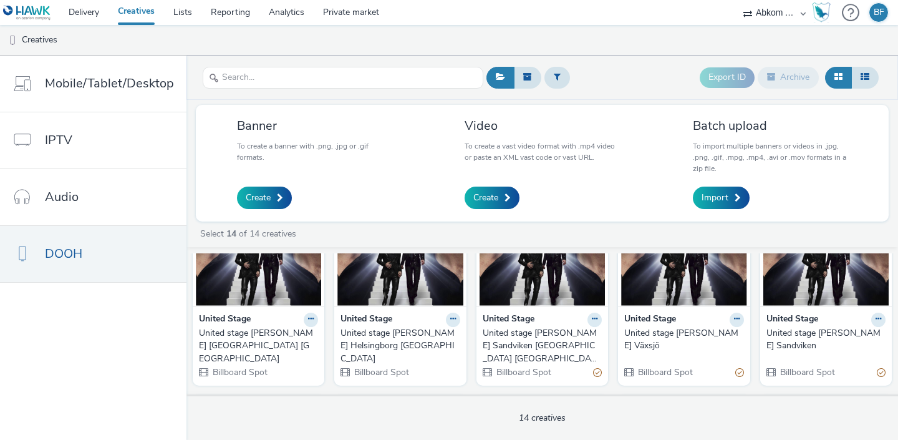
scroll to position [83, 0]
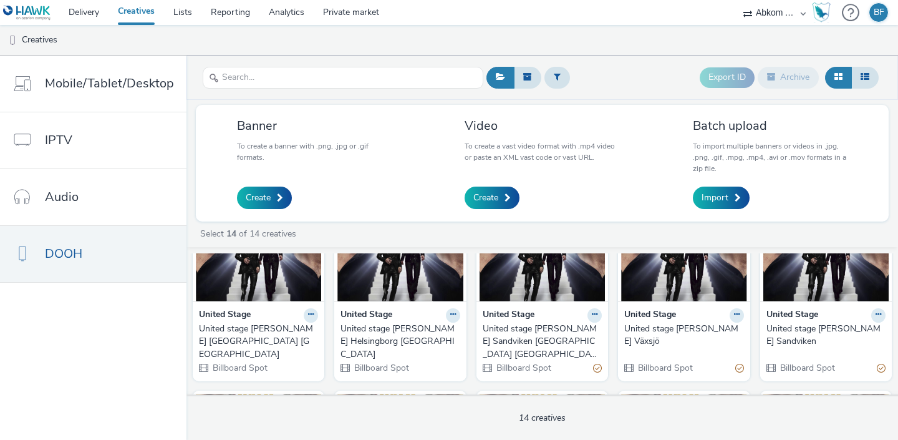
click at [389, 288] on img at bounding box center [399, 241] width 125 height 122
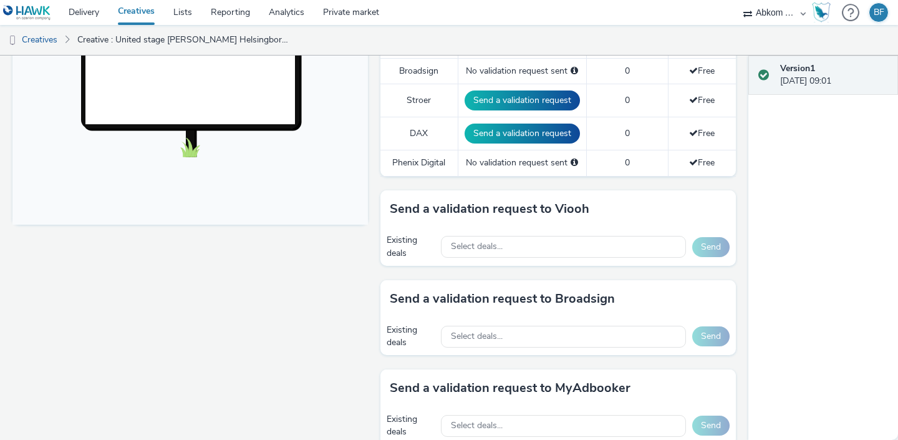
scroll to position [461, 0]
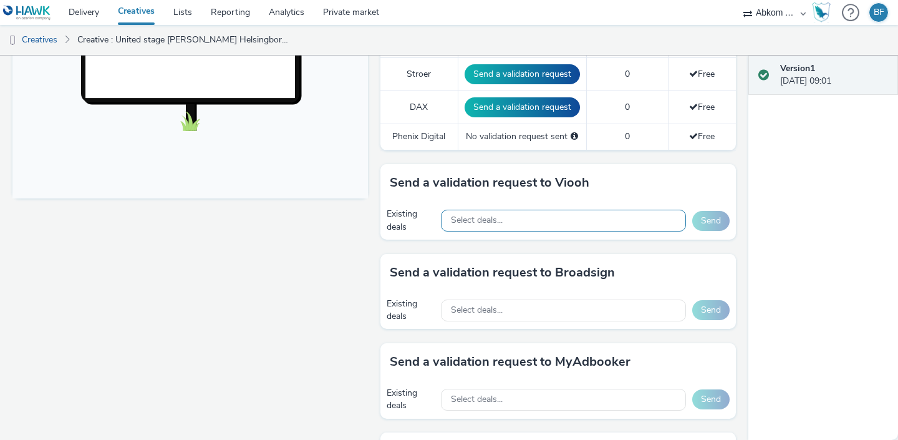
click at [528, 224] on div "Select deals..." at bounding box center [563, 221] width 245 height 22
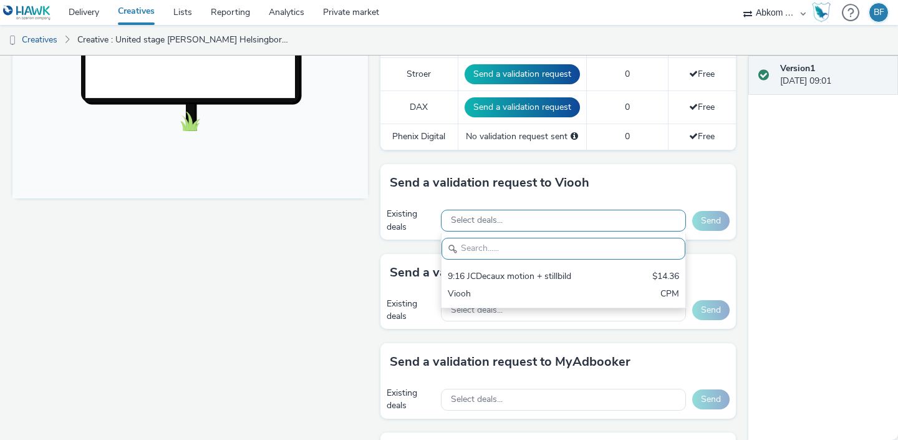
scroll to position [0, 0]
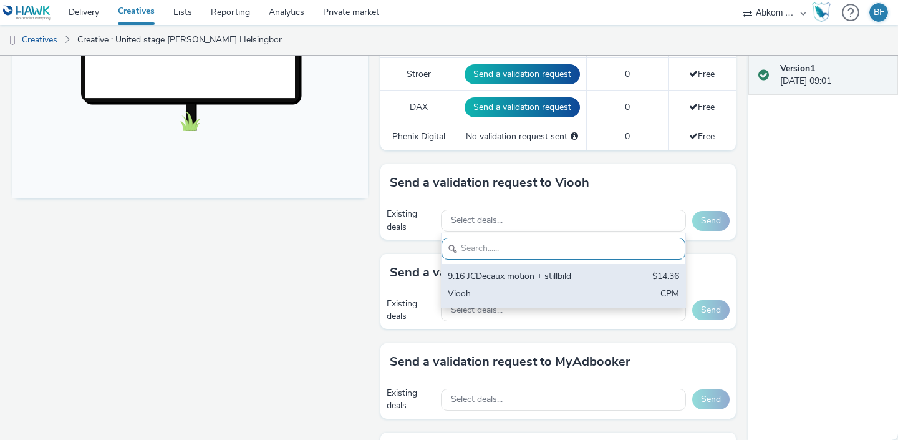
click at [501, 271] on div "9:16 JCDecaux motion + stillbild" at bounding box center [524, 277] width 152 height 14
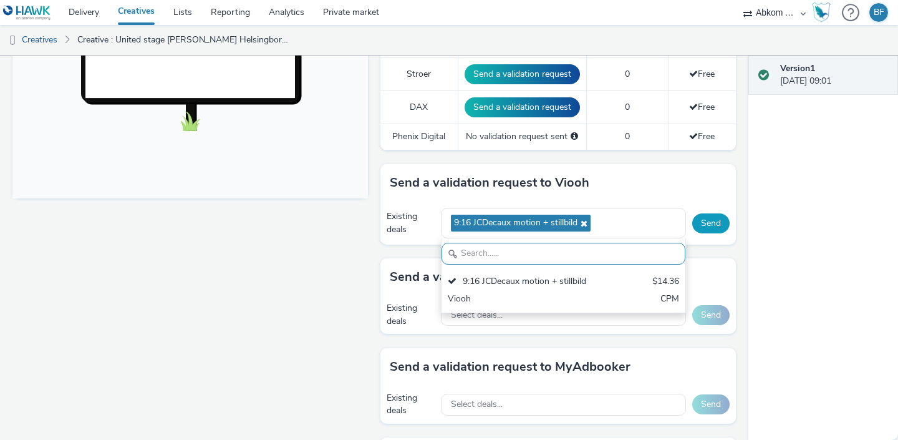
click at [709, 222] on button "Send" at bounding box center [710, 223] width 37 height 20
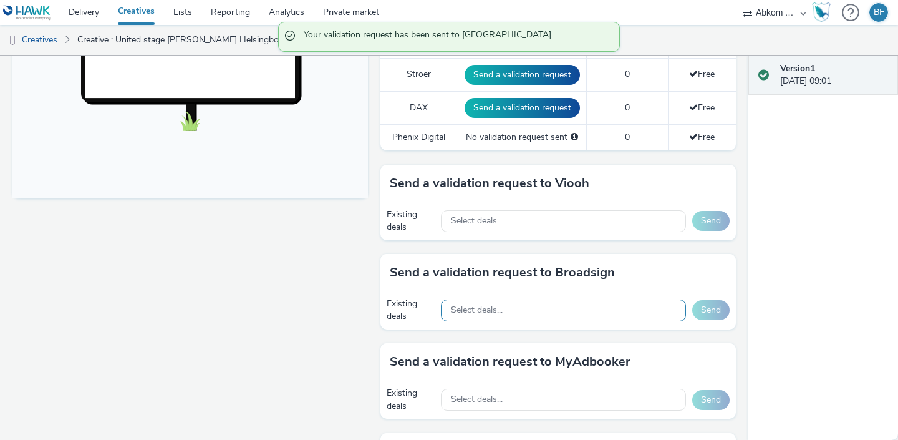
click at [533, 311] on div "Select deals..." at bounding box center [563, 310] width 245 height 22
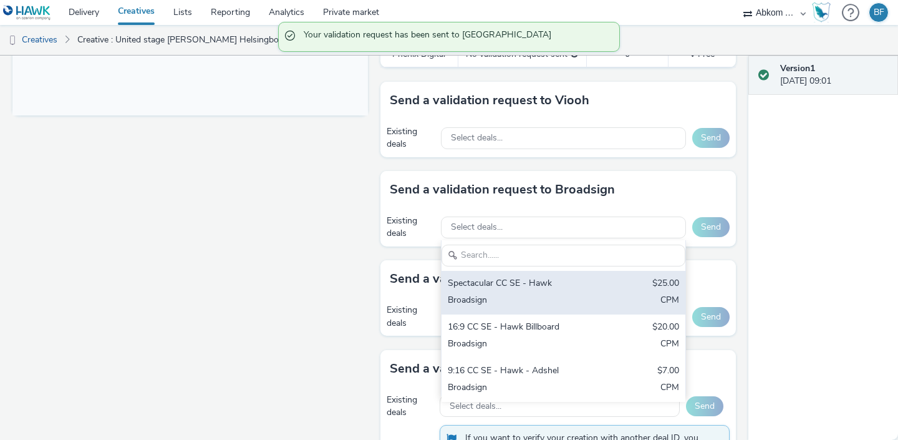
scroll to position [550, 0]
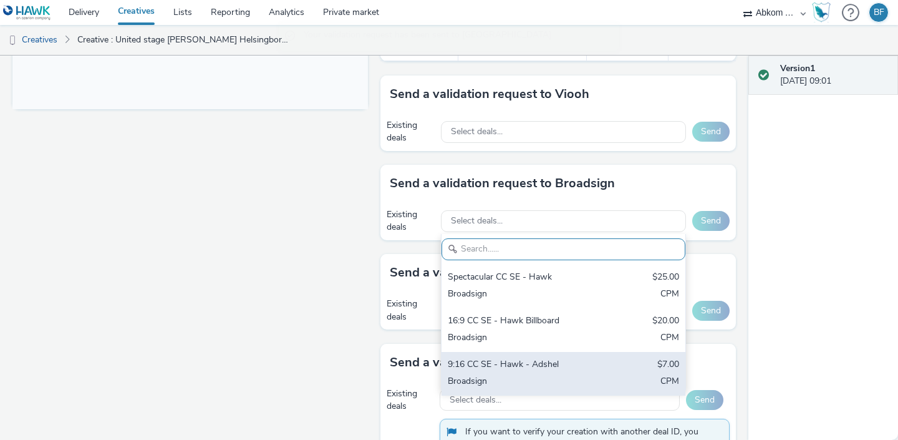
click at [511, 371] on div "9:16 CC SE - Hawk - Adshel" at bounding box center [524, 365] width 152 height 14
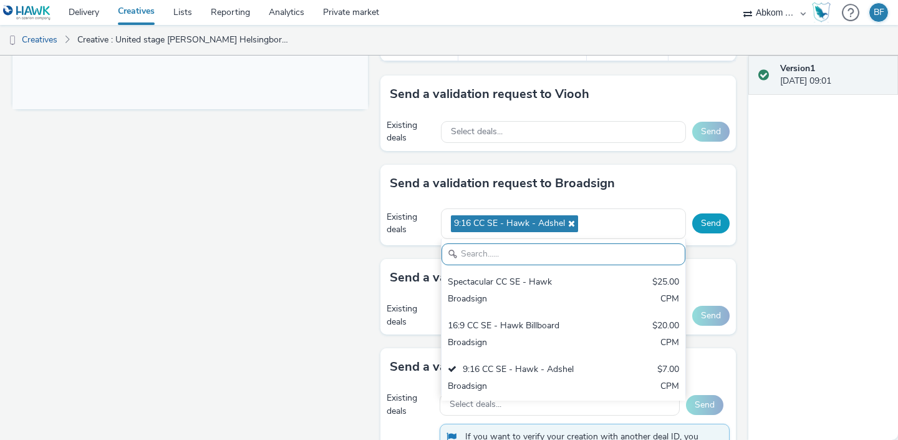
click at [712, 226] on button "Send" at bounding box center [710, 223] width 37 height 20
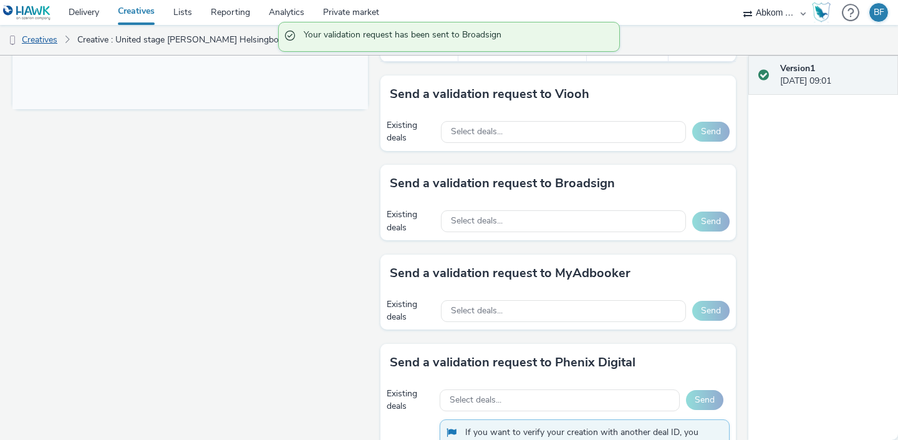
click at [50, 38] on link "Creatives" at bounding box center [32, 40] width 64 height 30
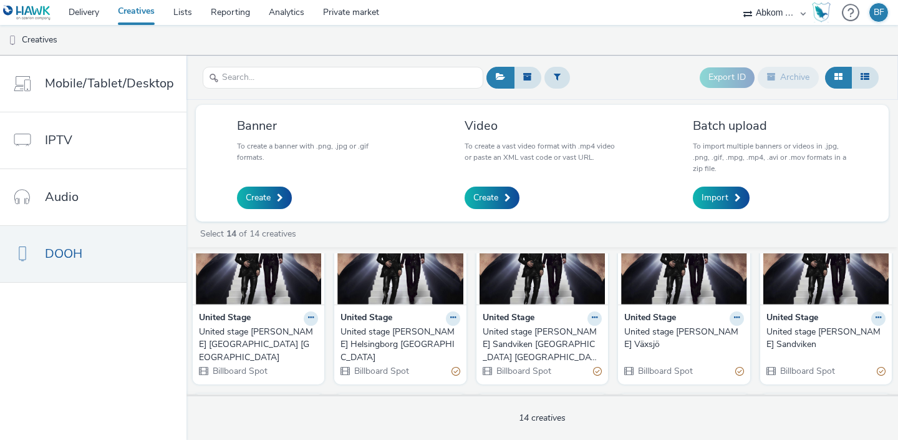
scroll to position [86, 0]
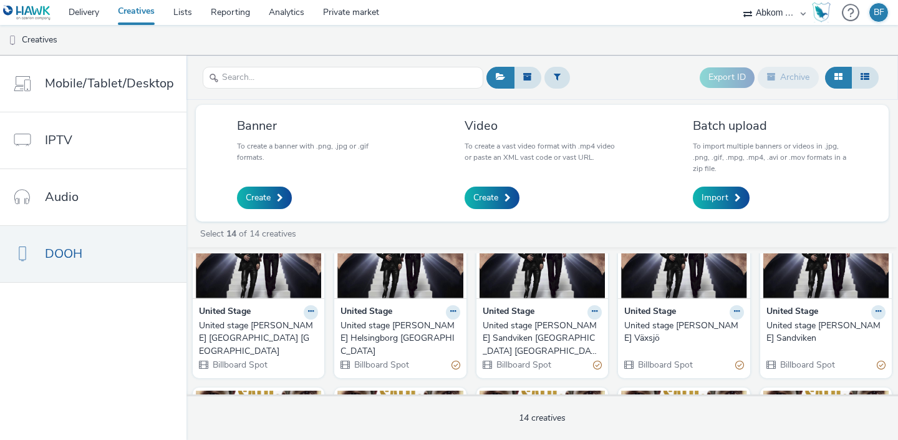
click at [269, 282] on img at bounding box center [258, 238] width 125 height 122
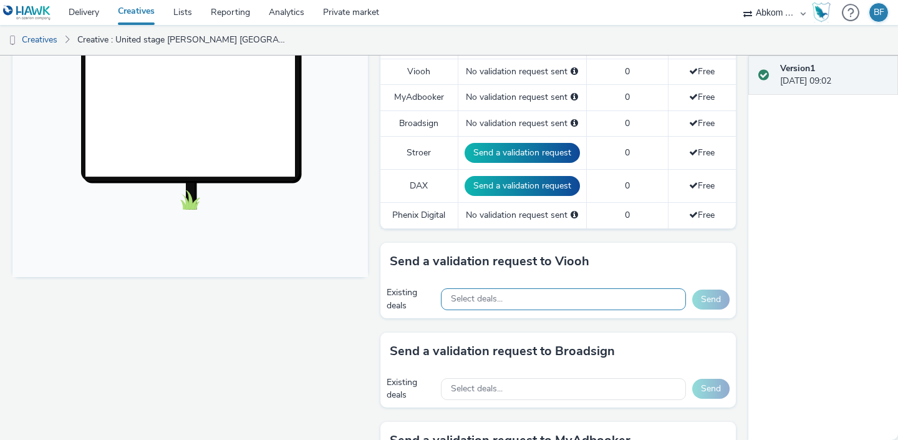
click at [510, 299] on div "Select deals..." at bounding box center [563, 299] width 245 height 22
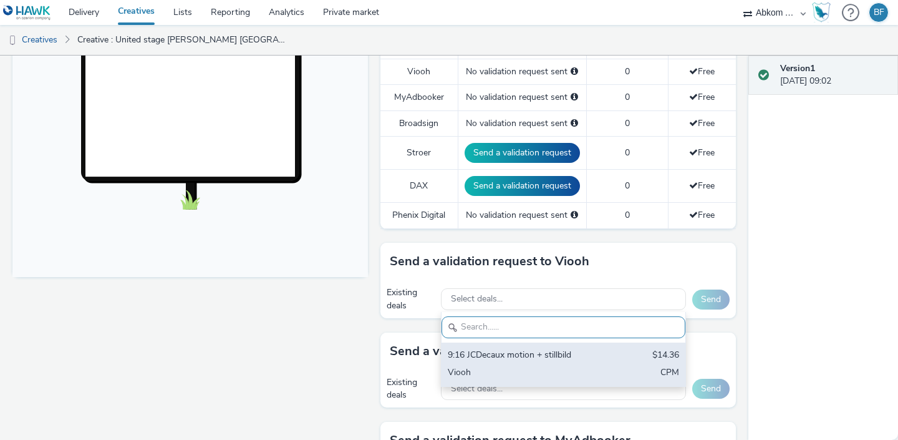
click at [487, 358] on div "9:16 JCDecaux motion + stillbild" at bounding box center [524, 356] width 152 height 14
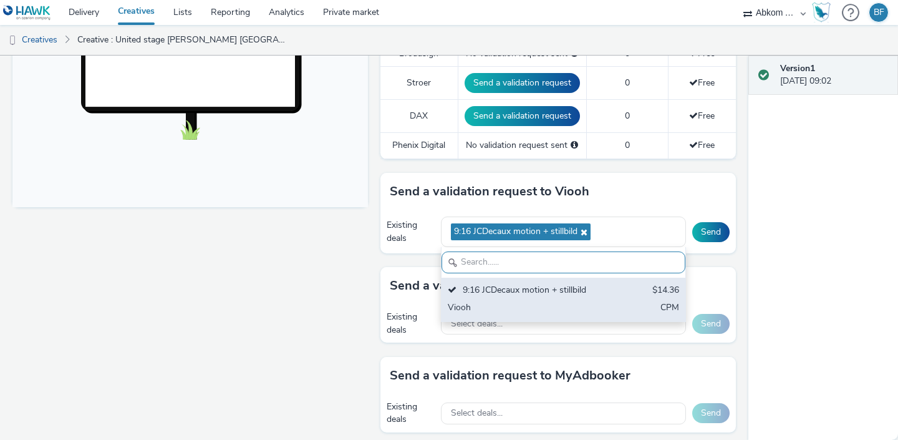
scroll to position [457, 0]
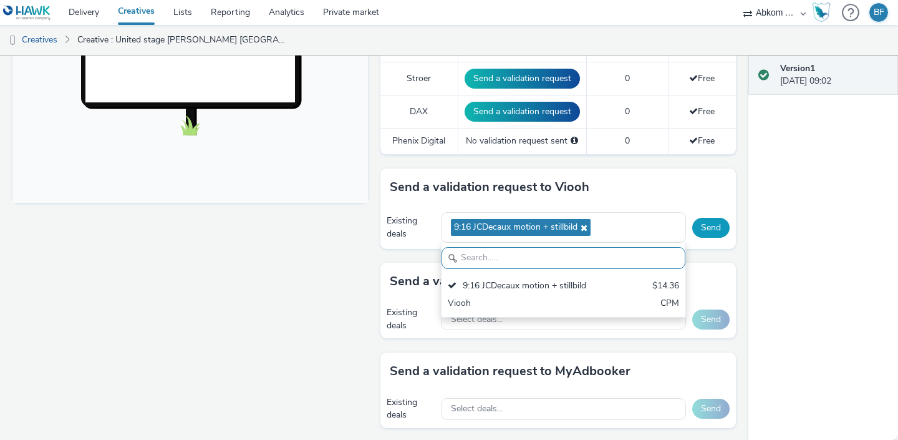
click at [716, 229] on button "Send" at bounding box center [710, 228] width 37 height 20
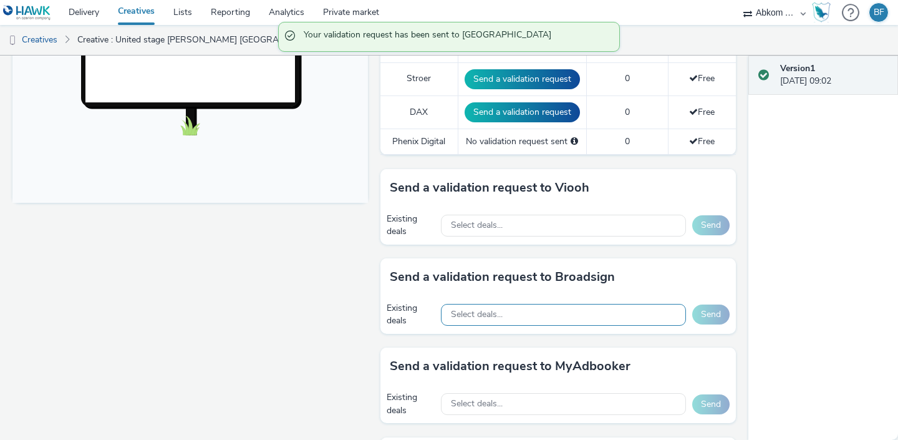
click at [591, 311] on div "Select deals..." at bounding box center [563, 315] width 245 height 22
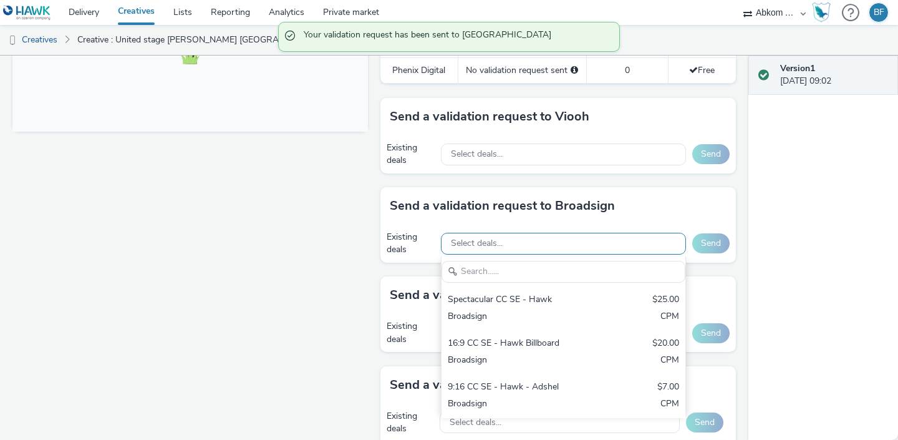
scroll to position [534, 0]
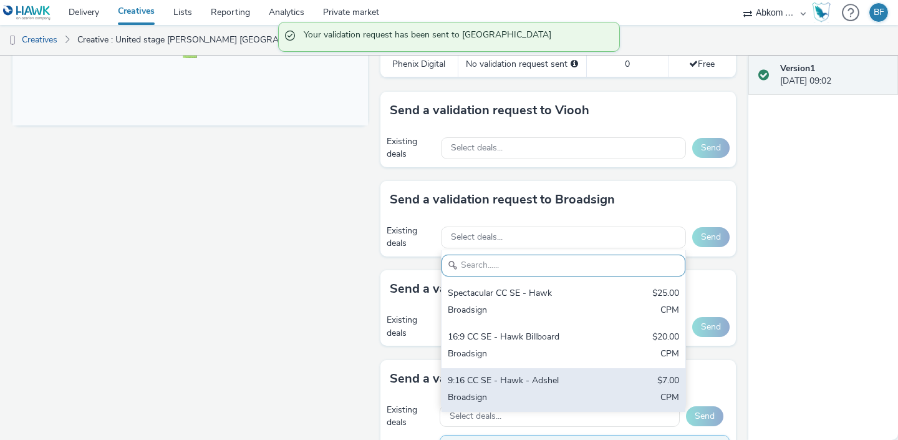
click at [545, 376] on div "9:16 CC SE - Hawk - Adshel" at bounding box center [524, 381] width 152 height 14
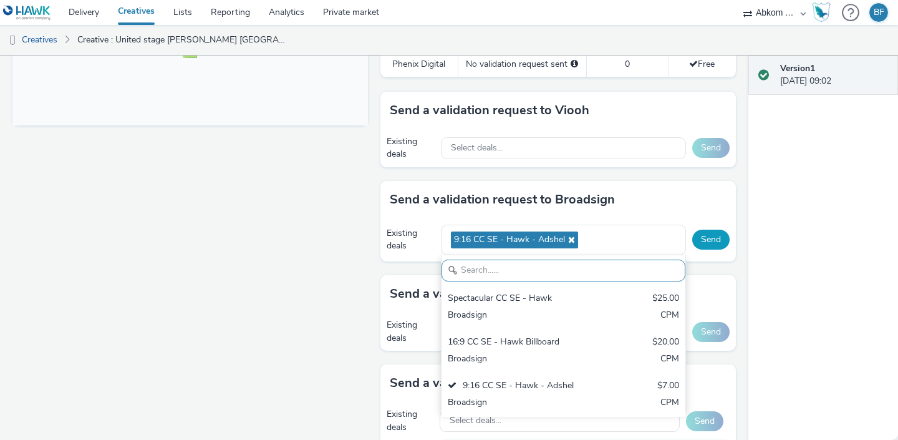
click at [709, 242] on button "Send" at bounding box center [710, 240] width 37 height 20
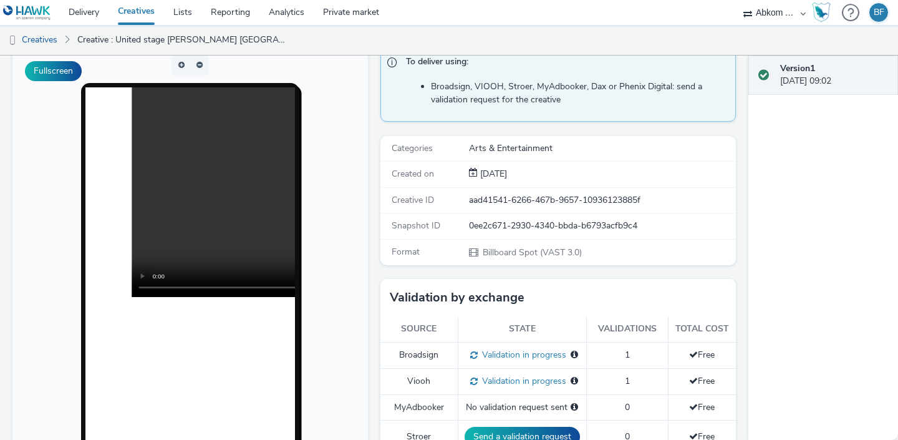
scroll to position [0, 0]
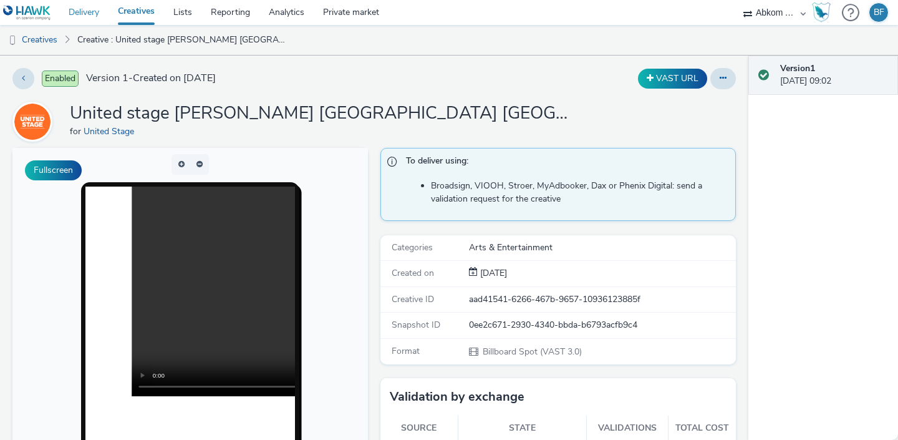
click at [92, 4] on link "Delivery" at bounding box center [83, 12] width 49 height 25
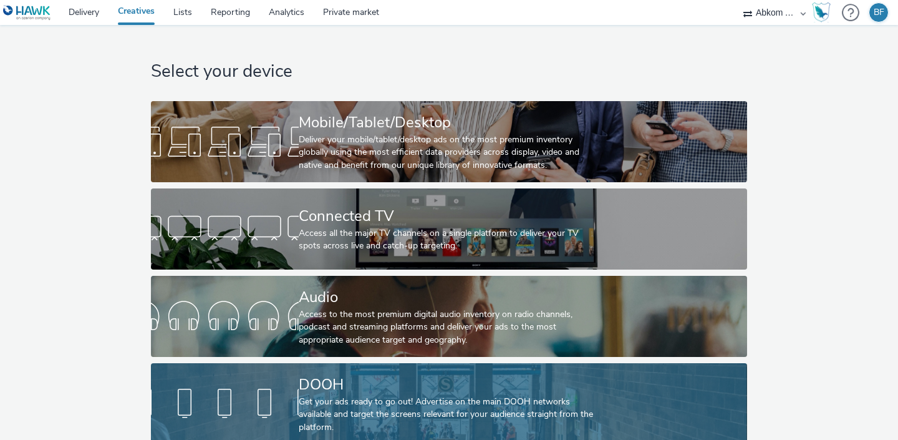
click at [352, 411] on div "Get your ads ready to go out! Advertise on the main DOOH networks available and…" at bounding box center [447, 414] width 296 height 38
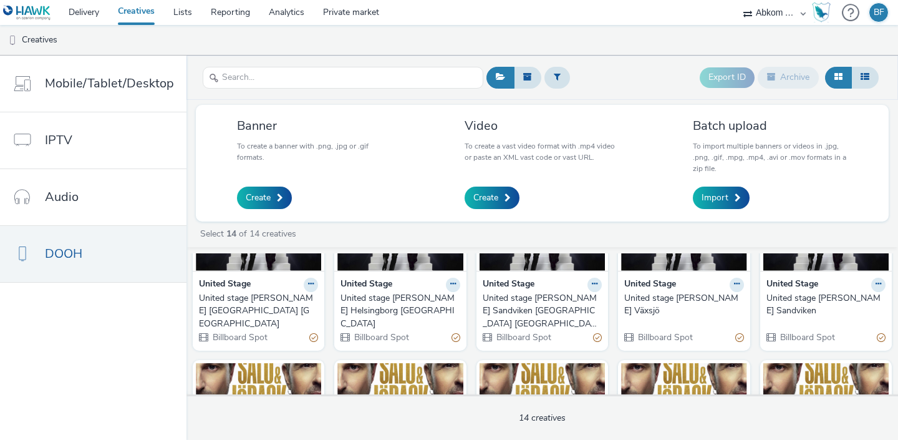
scroll to position [117, 0]
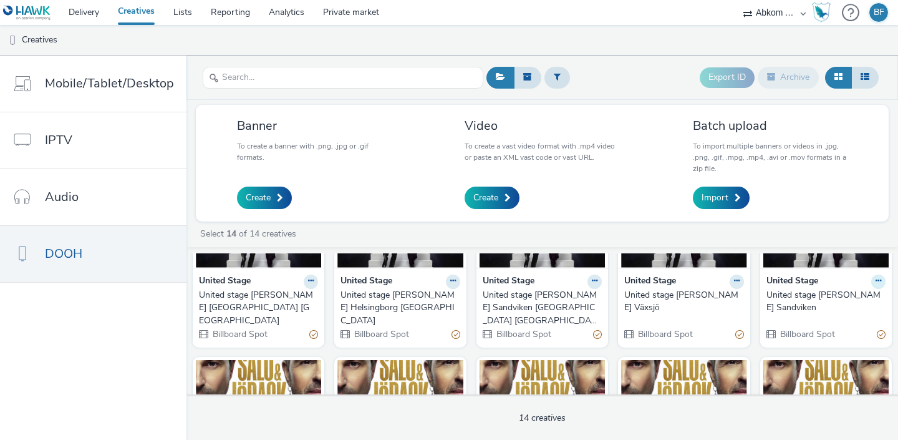
click at [314, 280] on icon at bounding box center [311, 280] width 6 height 7
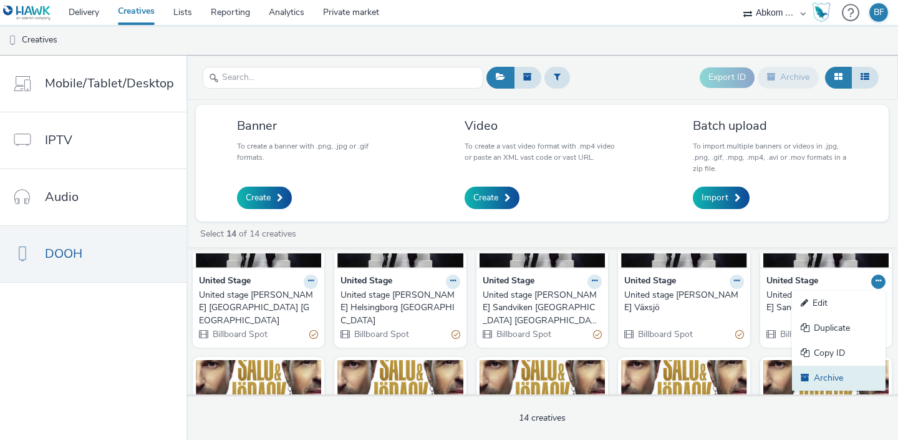
click at [827, 380] on link "Archive" at bounding box center [839, 377] width 94 height 25
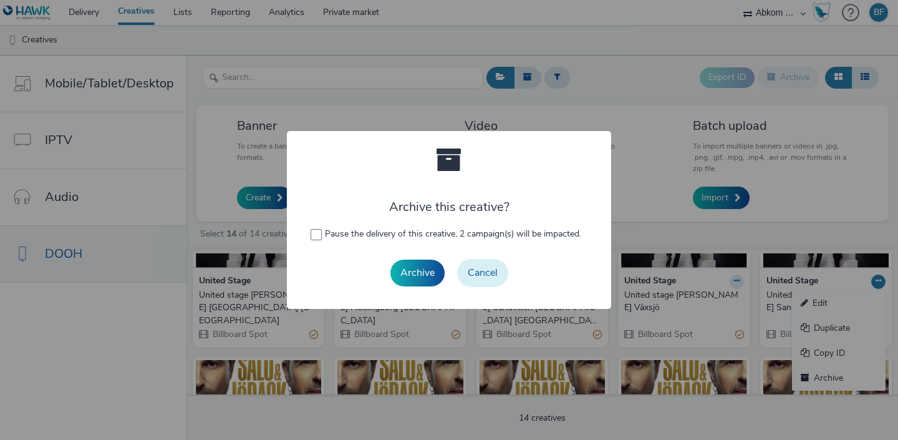
click at [485, 273] on button "Cancel" at bounding box center [482, 272] width 51 height 27
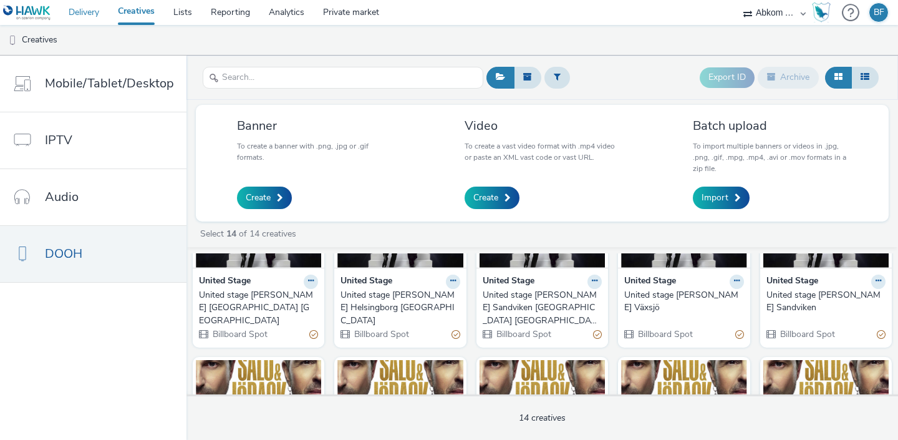
click at [83, 16] on link "Delivery" at bounding box center [83, 12] width 49 height 25
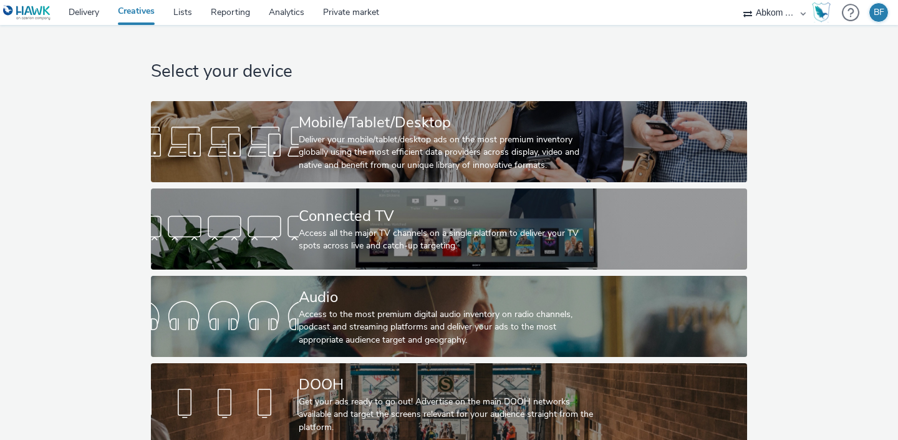
click at [229, 361] on div "Select your device Mobile/Tablet/Desktop Deliver your mobile/tablet/desktop ads…" at bounding box center [449, 237] width 604 height 425
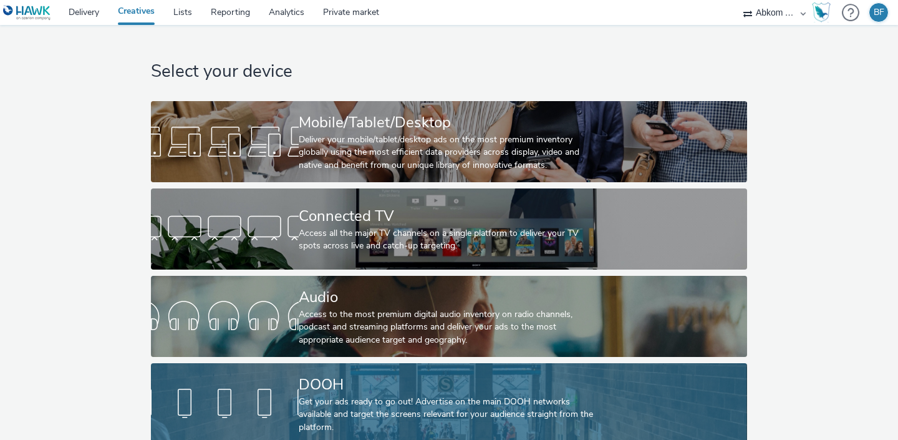
click at [233, 390] on div at bounding box center [225, 404] width 148 height 40
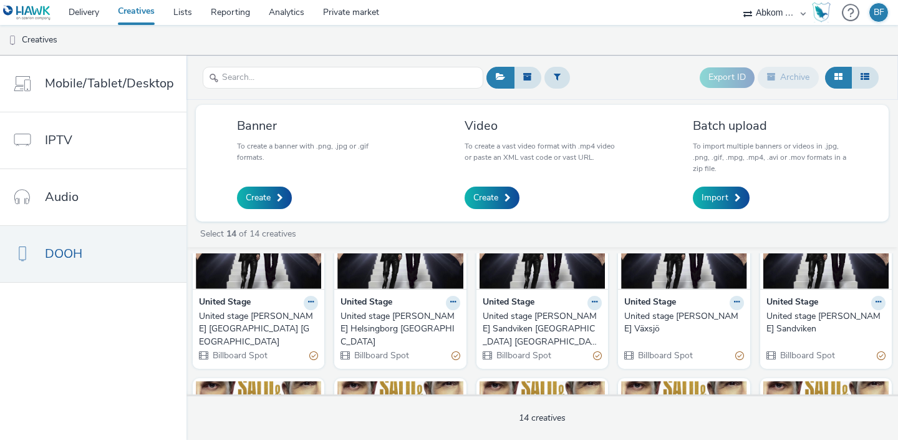
scroll to position [94, 0]
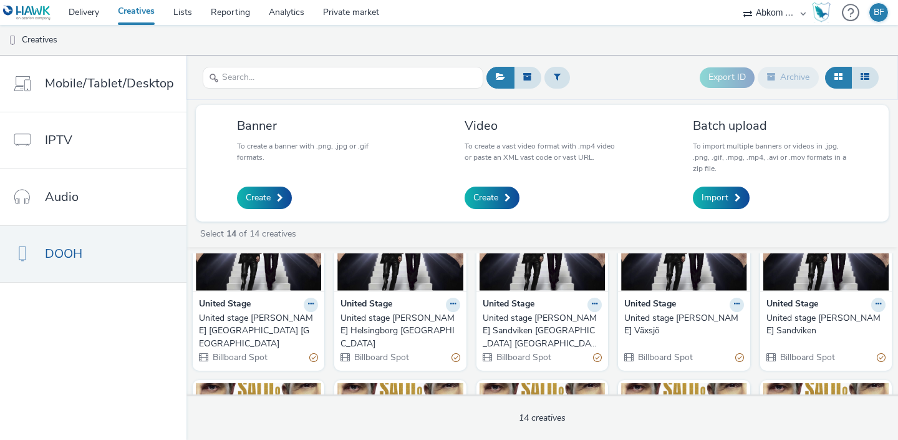
click at [273, 277] on img at bounding box center [258, 230] width 125 height 122
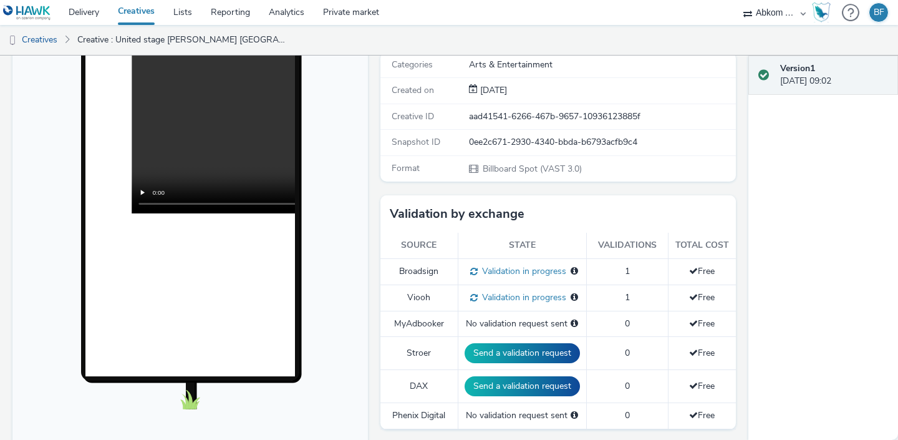
scroll to position [175, 0]
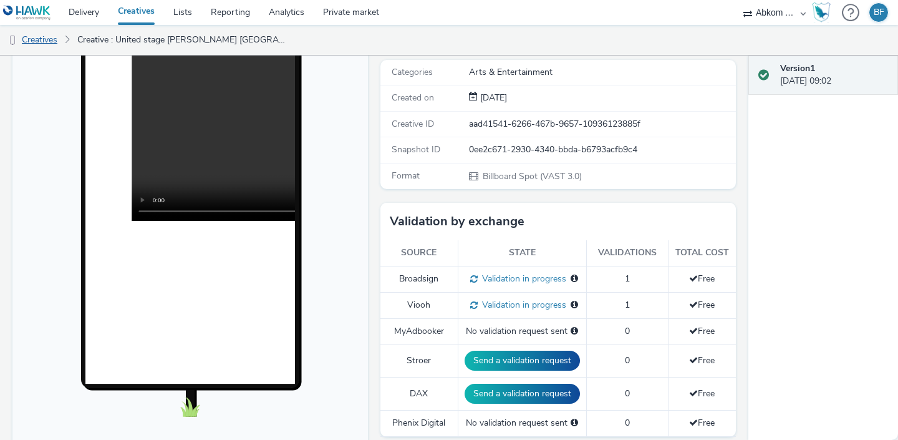
click at [42, 40] on link "Creatives" at bounding box center [32, 40] width 64 height 30
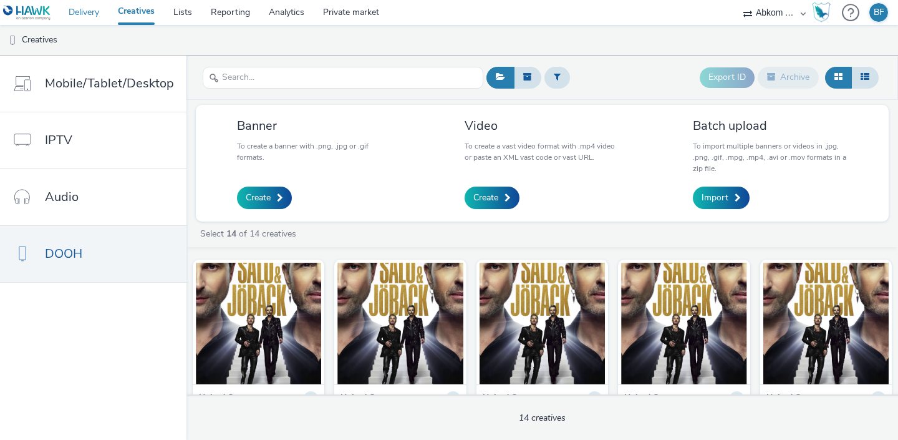
click at [87, 9] on link "Delivery" at bounding box center [83, 12] width 49 height 25
